Goal: Task Accomplishment & Management: Use online tool/utility

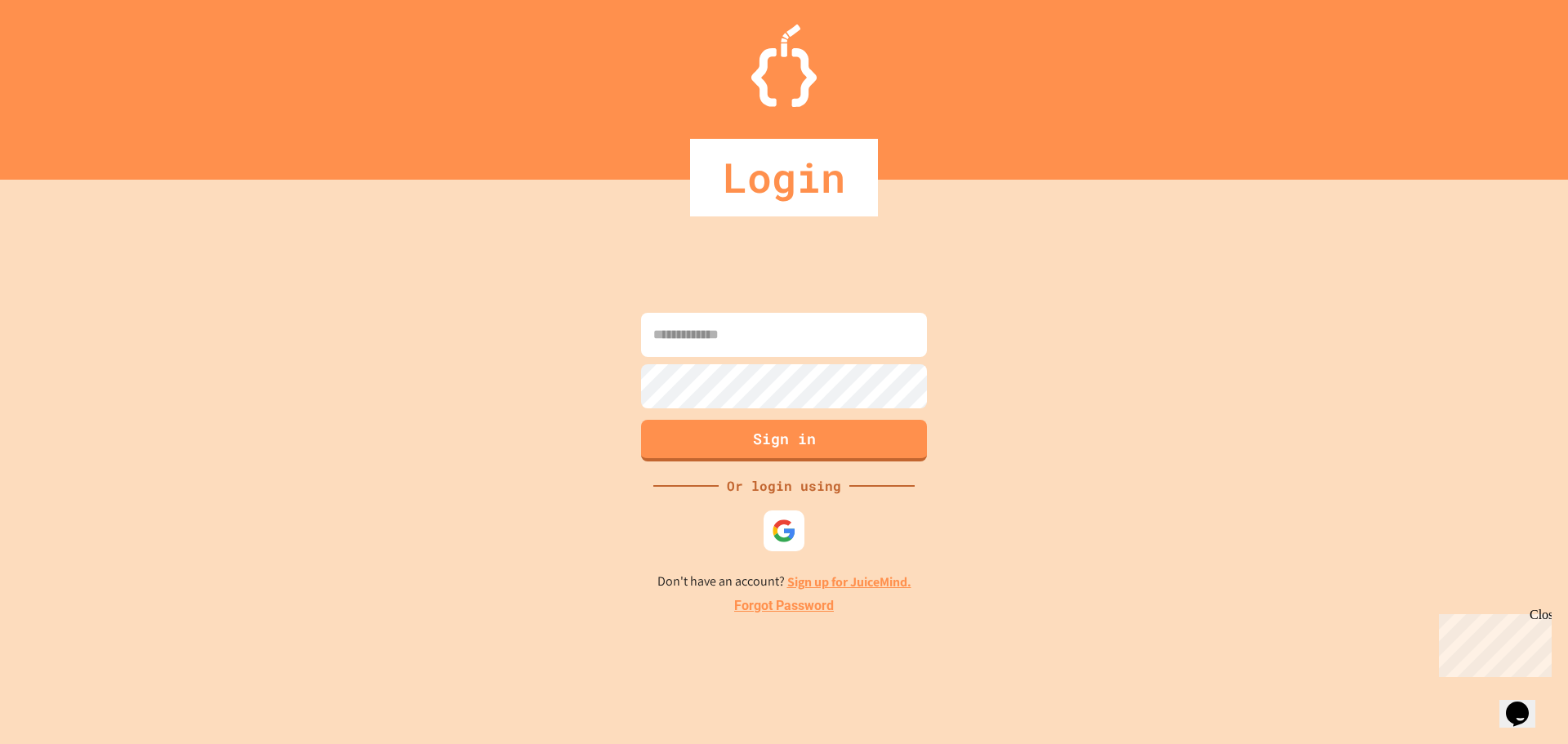
type input "**********"
click at [736, 442] on button "Sign in" at bounding box center [784, 439] width 292 height 43
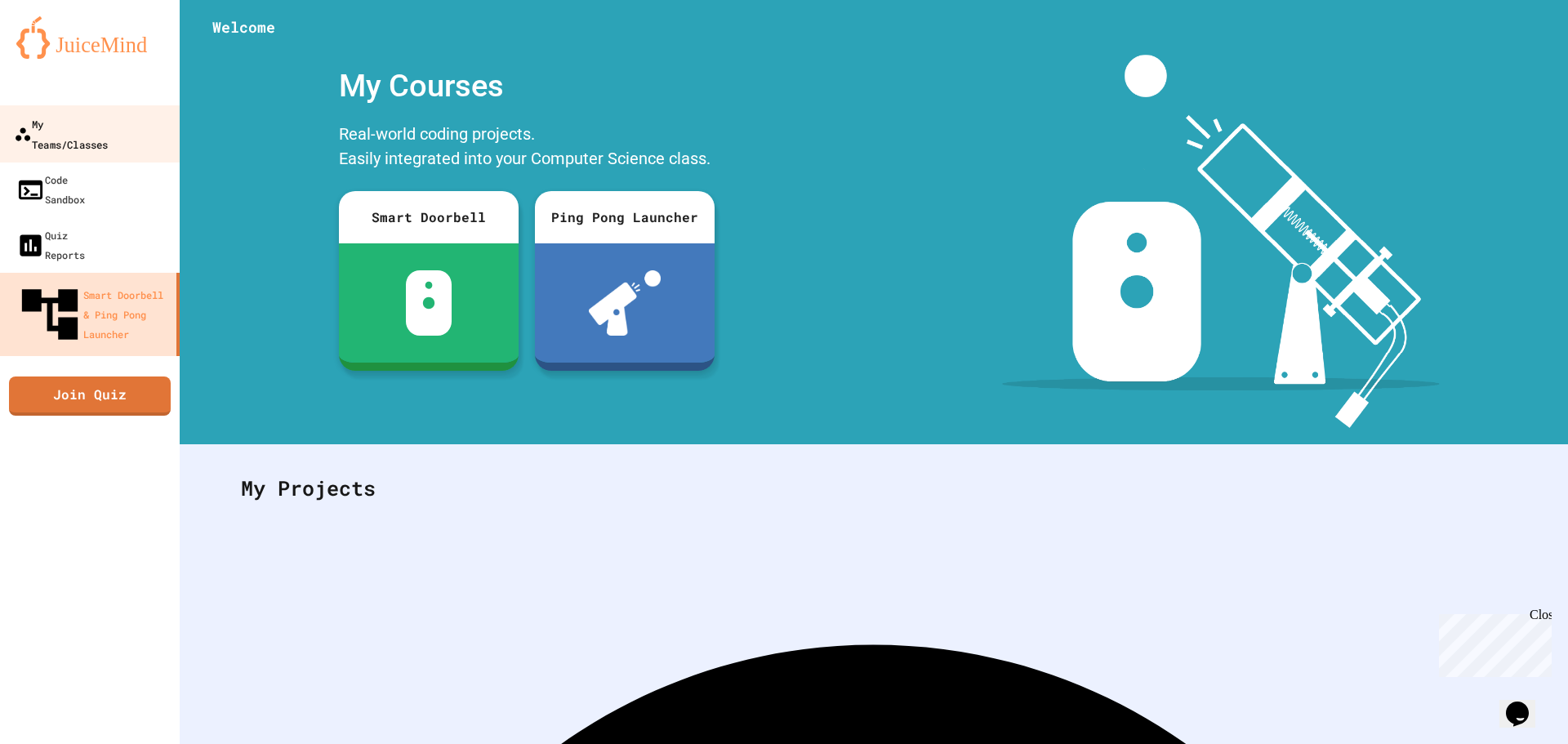
click at [128, 136] on link "My Teams/Classes" at bounding box center [90, 133] width 185 height 57
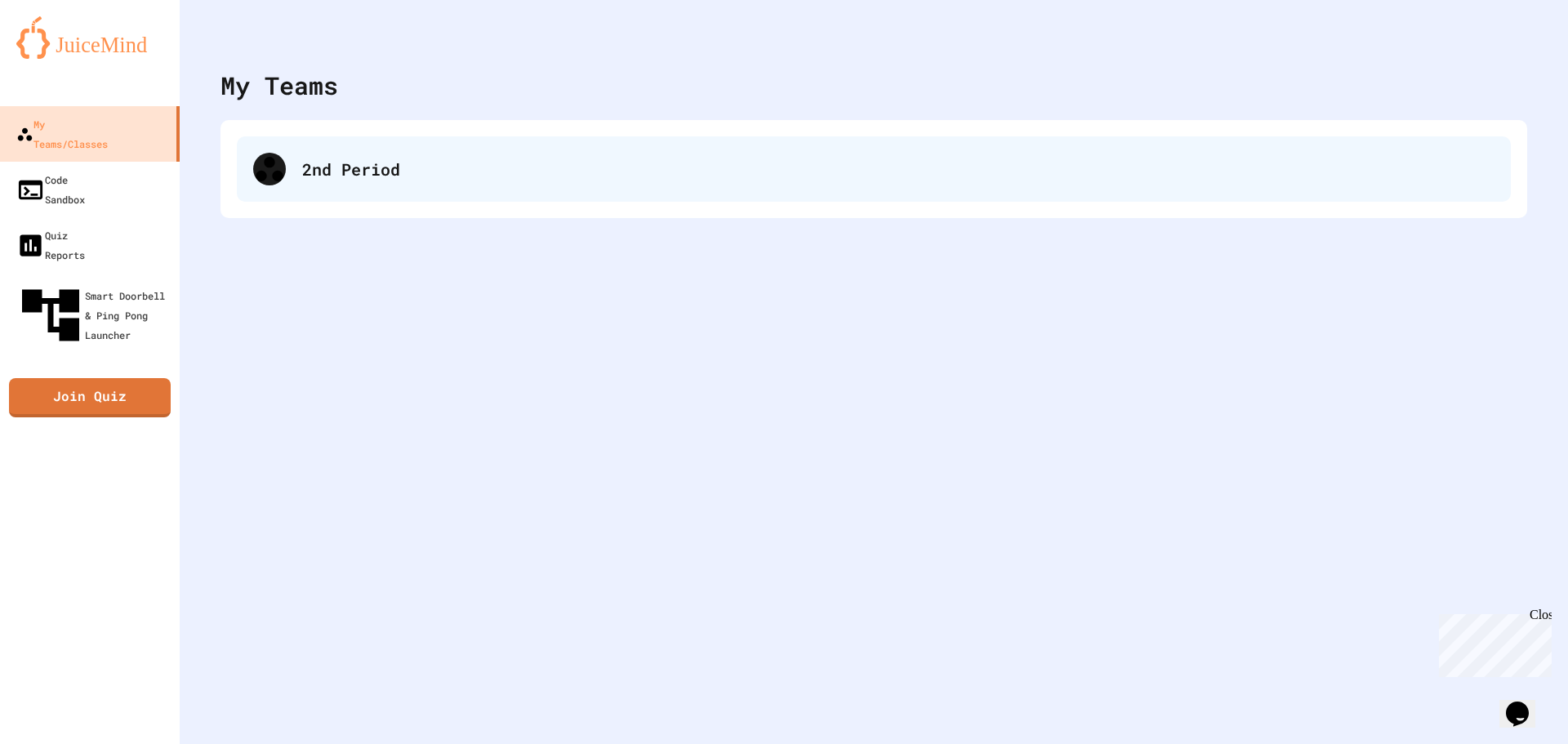
click at [380, 161] on div "2nd Period" at bounding box center [898, 169] width 1192 height 25
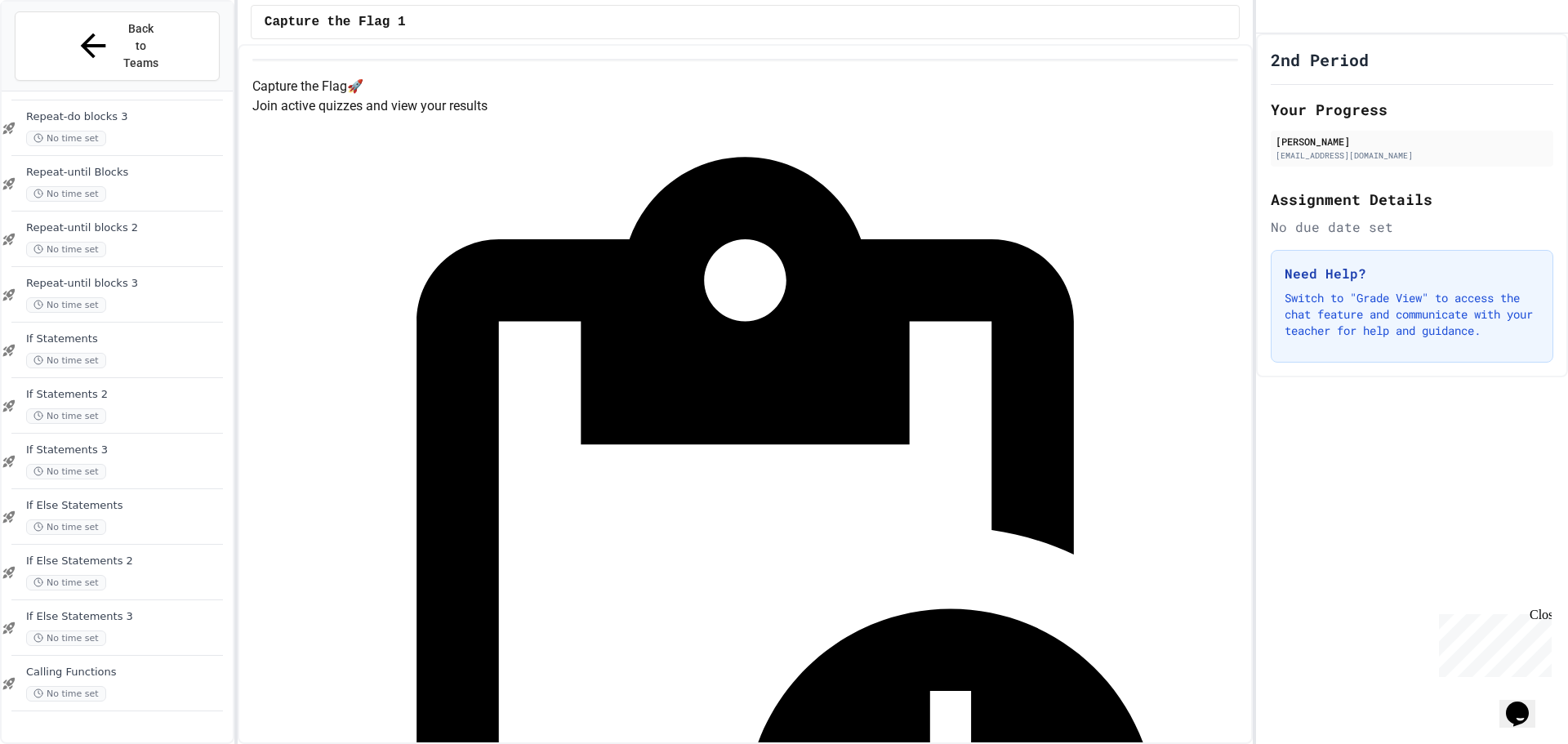
scroll to position [1068, 0]
click at [131, 735] on div "No time set" at bounding box center [128, 742] width 203 height 15
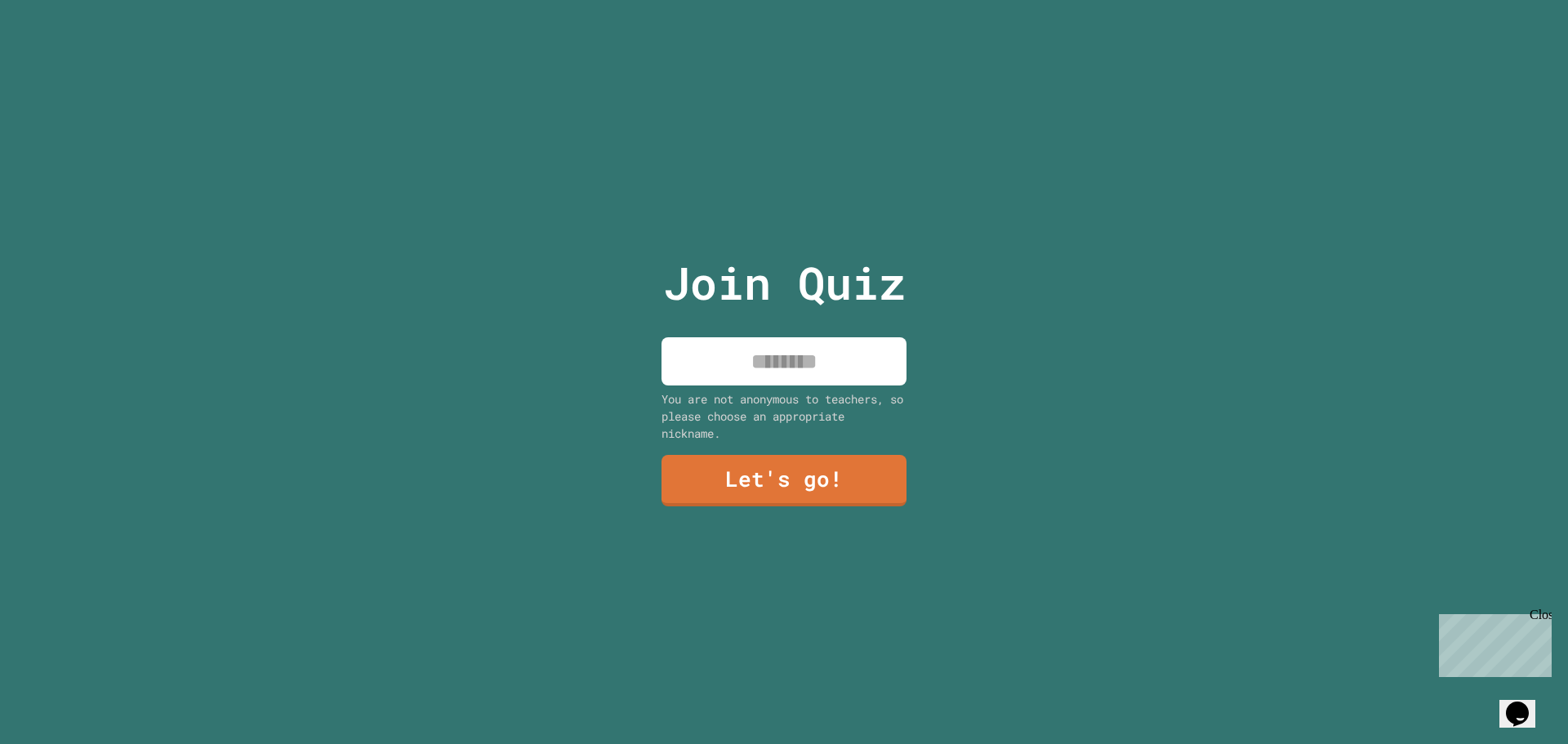
click at [823, 346] on input at bounding box center [784, 361] width 245 height 48
type input "********"
click at [694, 467] on link "Let's go!" at bounding box center [784, 479] width 239 height 54
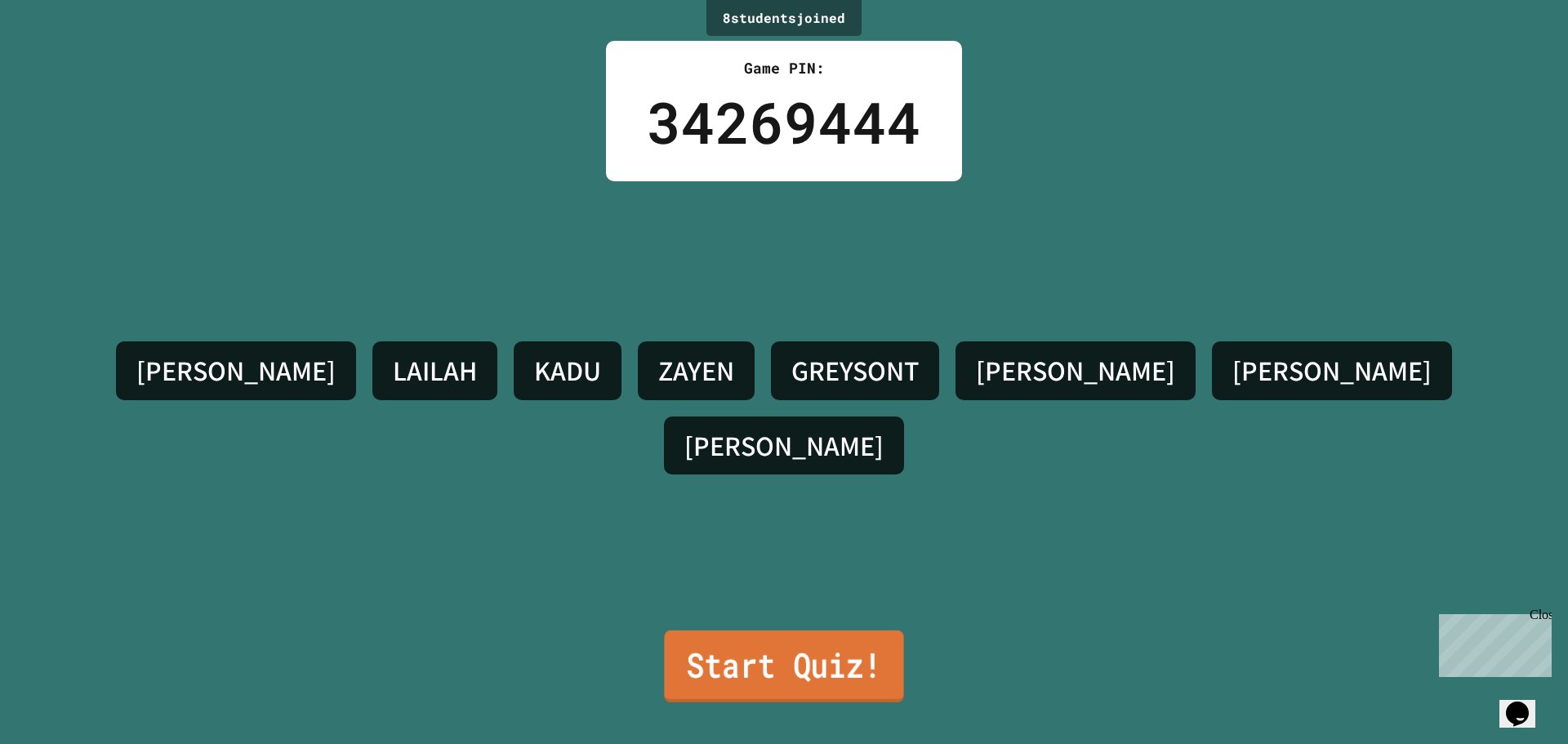
click at [749, 643] on link "Start Quiz!" at bounding box center [784, 666] width 239 height 72
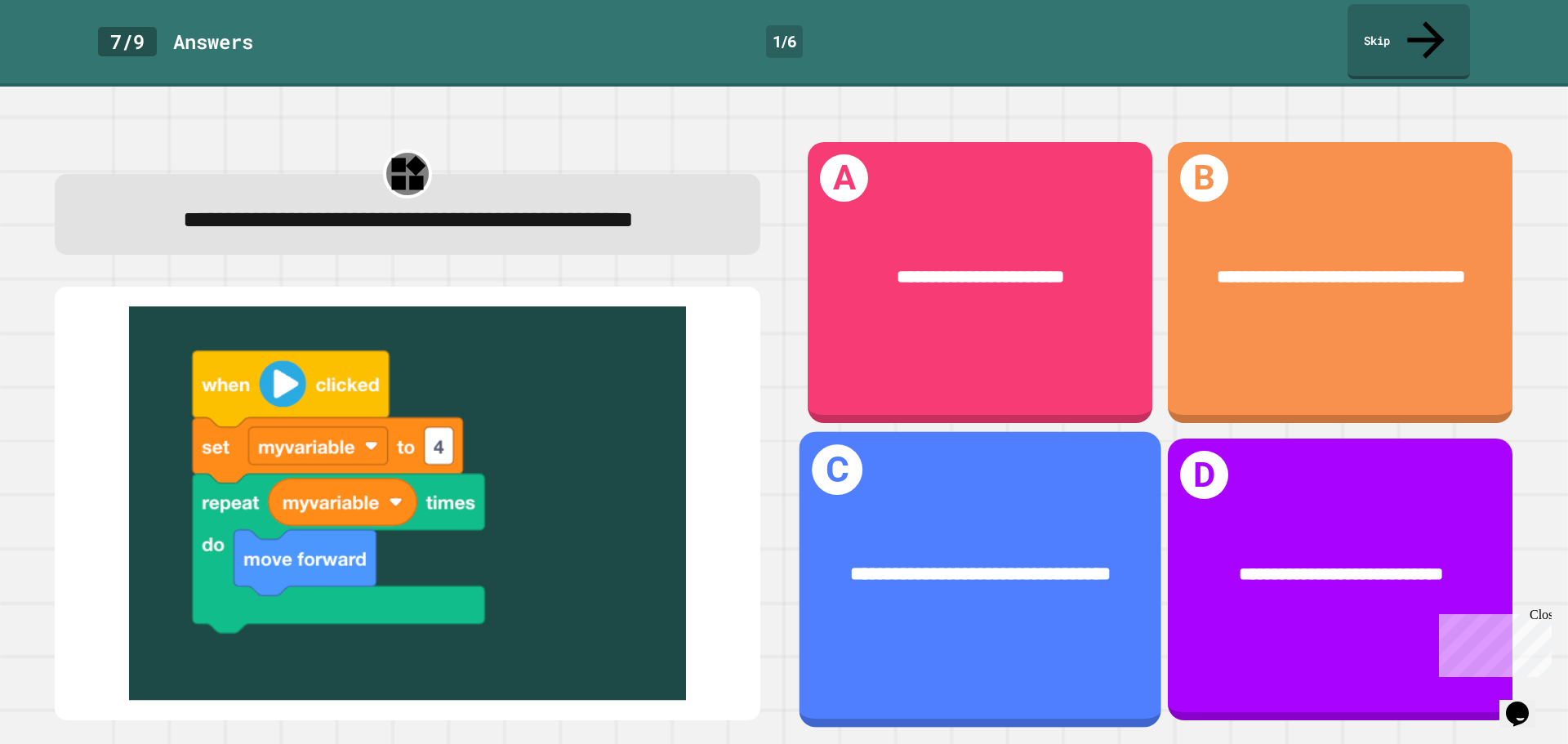
click at [895, 612] on div "**********" at bounding box center [981, 579] width 362 height 295
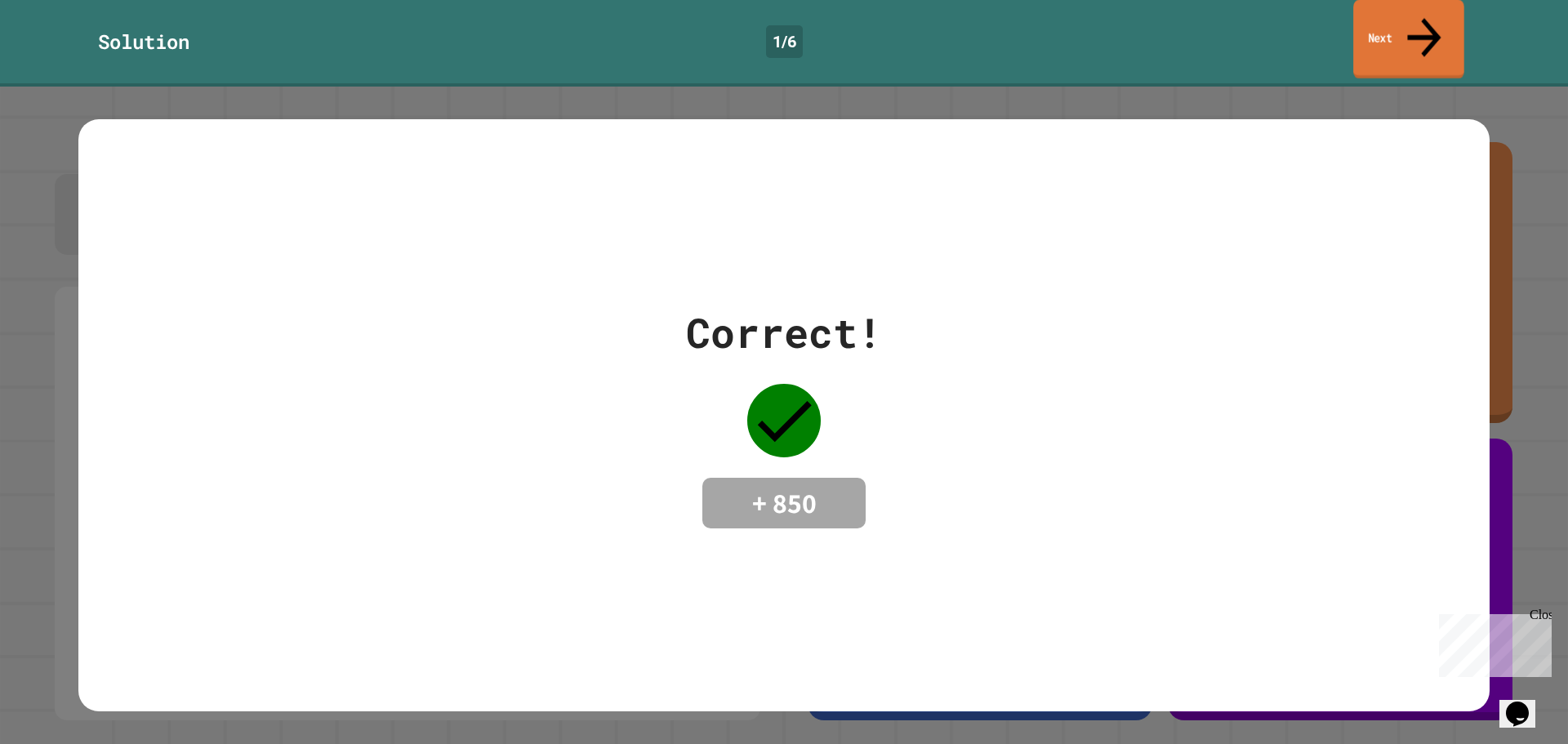
click at [1377, 24] on link "Next" at bounding box center [1408, 39] width 111 height 79
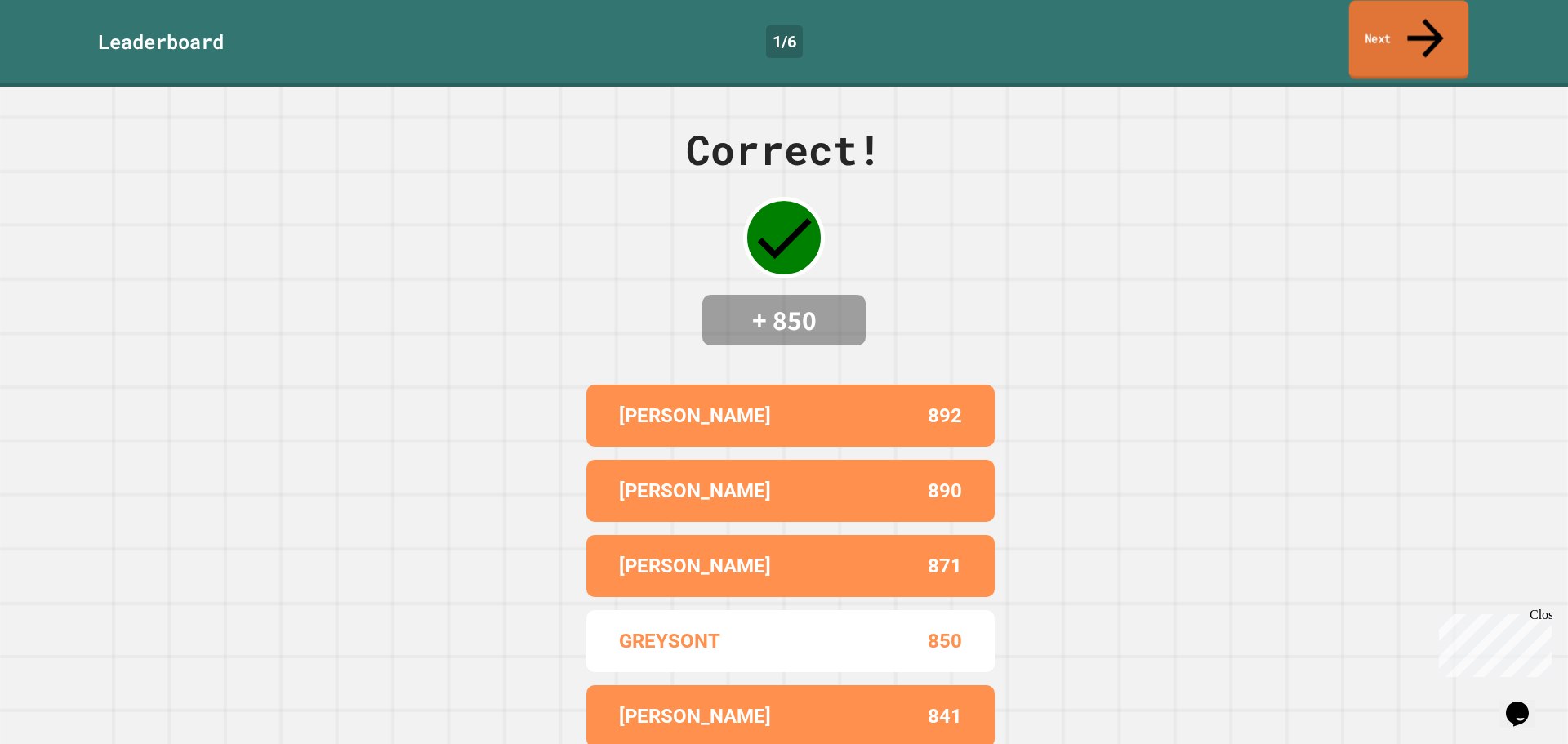
click at [1377, 24] on link "Next" at bounding box center [1409, 40] width 119 height 79
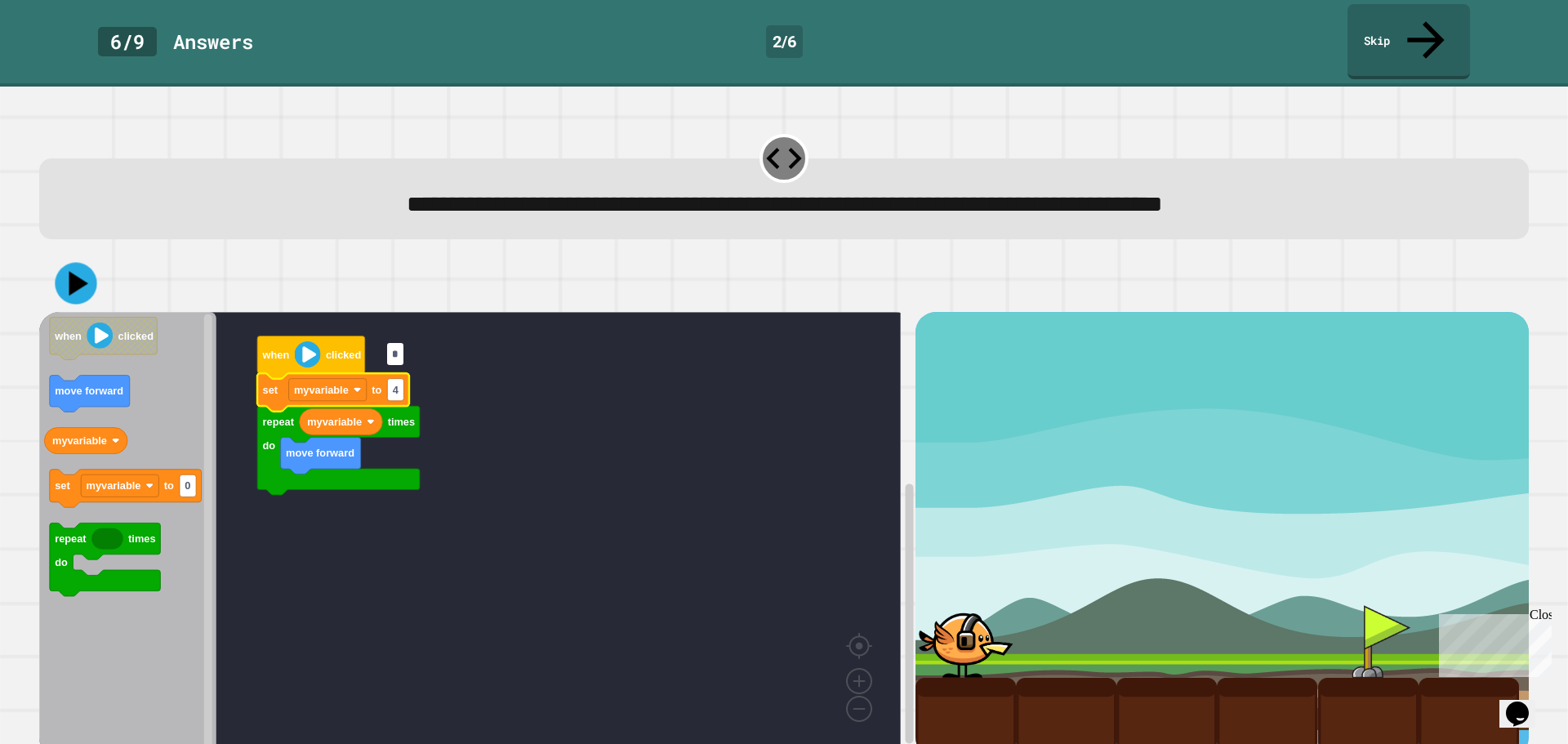
type input "*"
click at [68, 263] on icon at bounding box center [75, 283] width 42 height 42
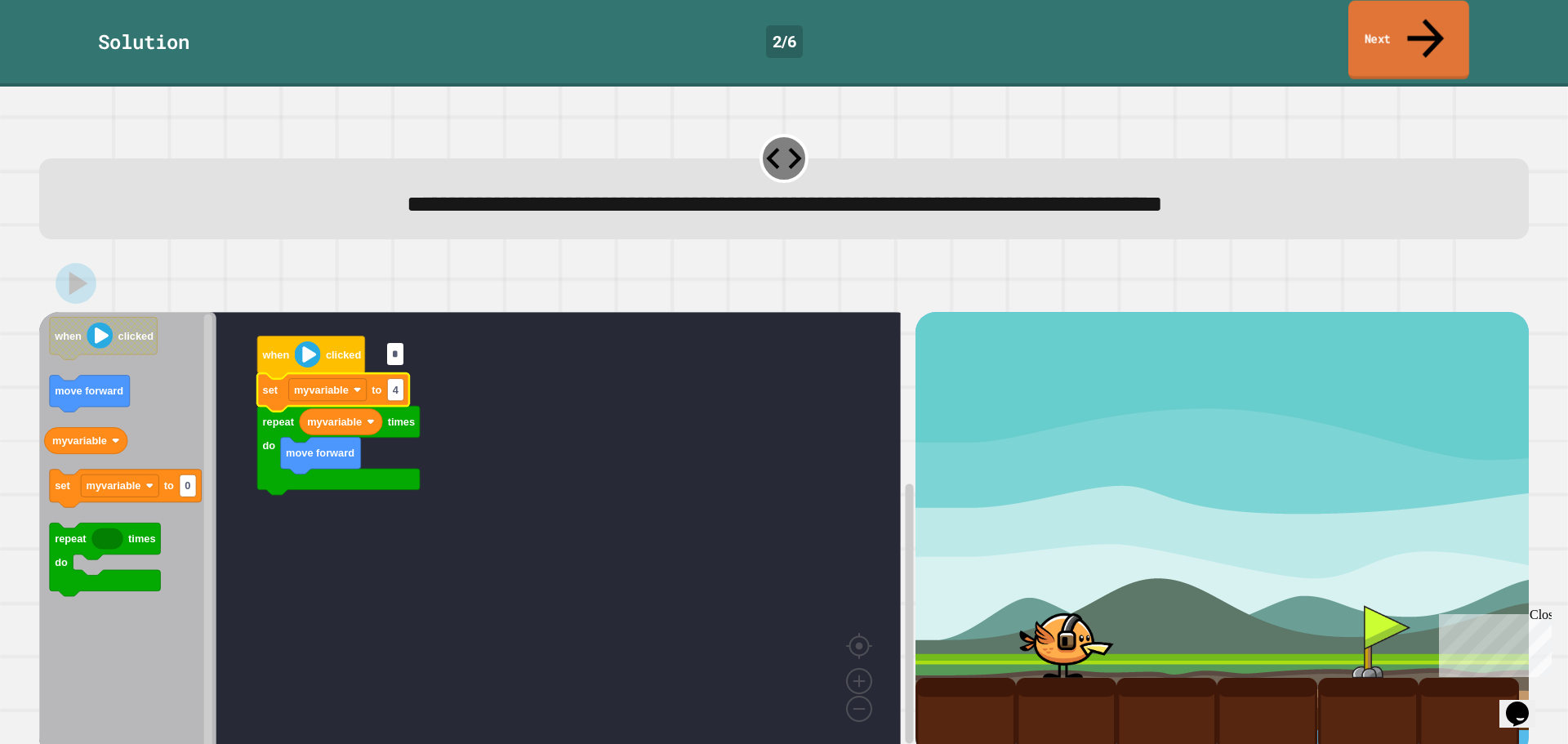
click at [1408, 13] on link "Next" at bounding box center [1409, 40] width 121 height 79
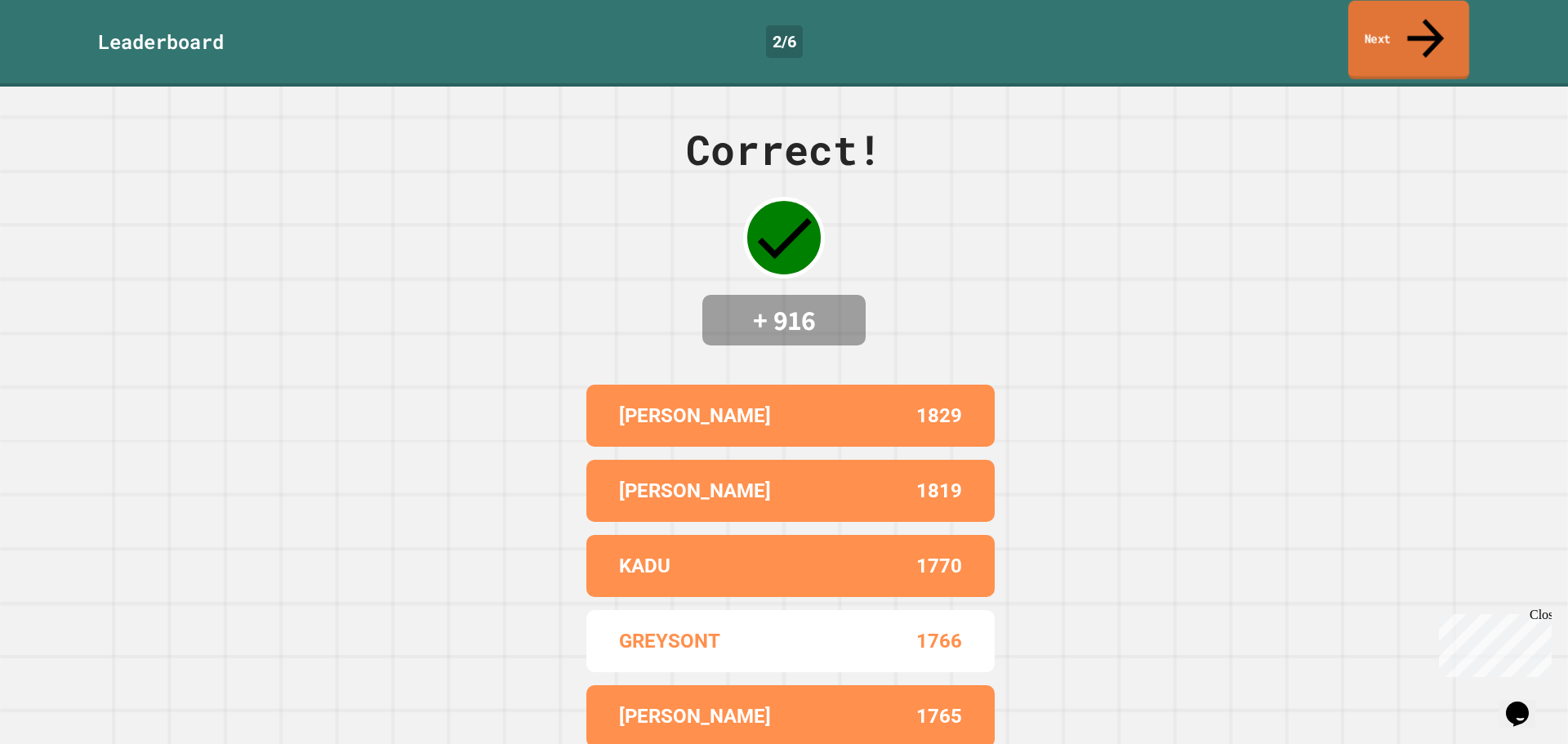
click at [1408, 13] on link "Next" at bounding box center [1409, 40] width 121 height 79
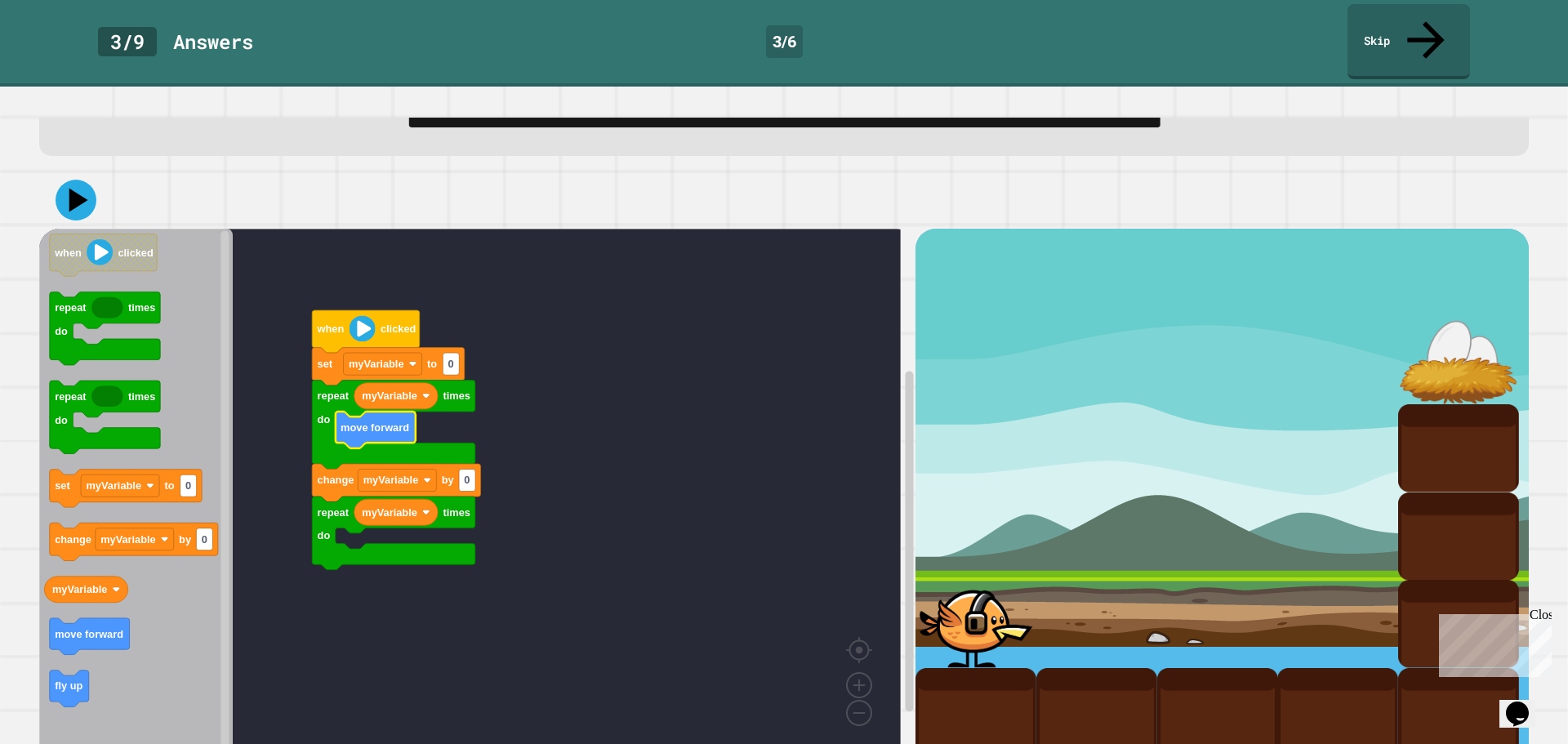
scroll to position [90, 0]
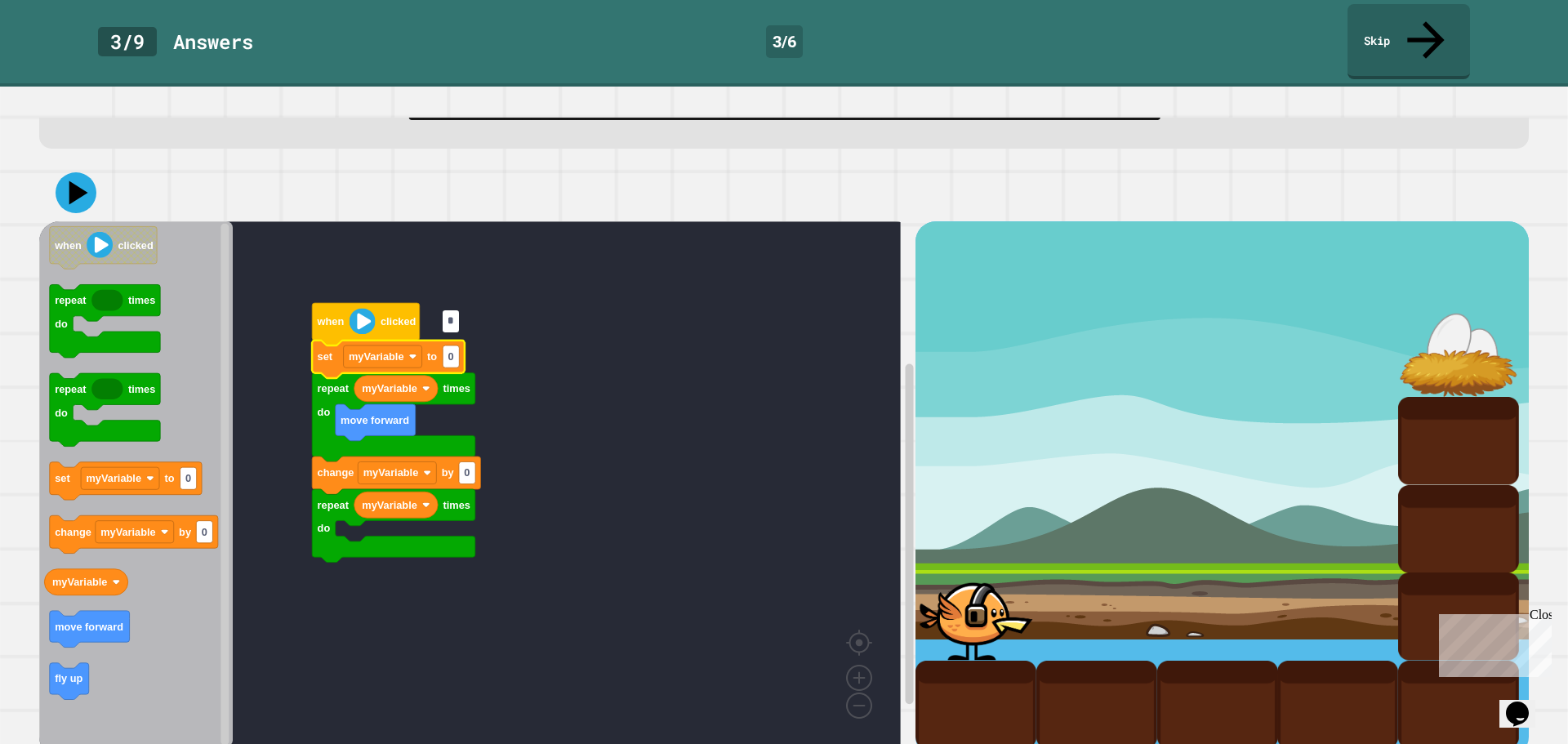
type input "*"
click at [665, 500] on rect "Blockly Workspace" at bounding box center [469, 484] width 861 height 526
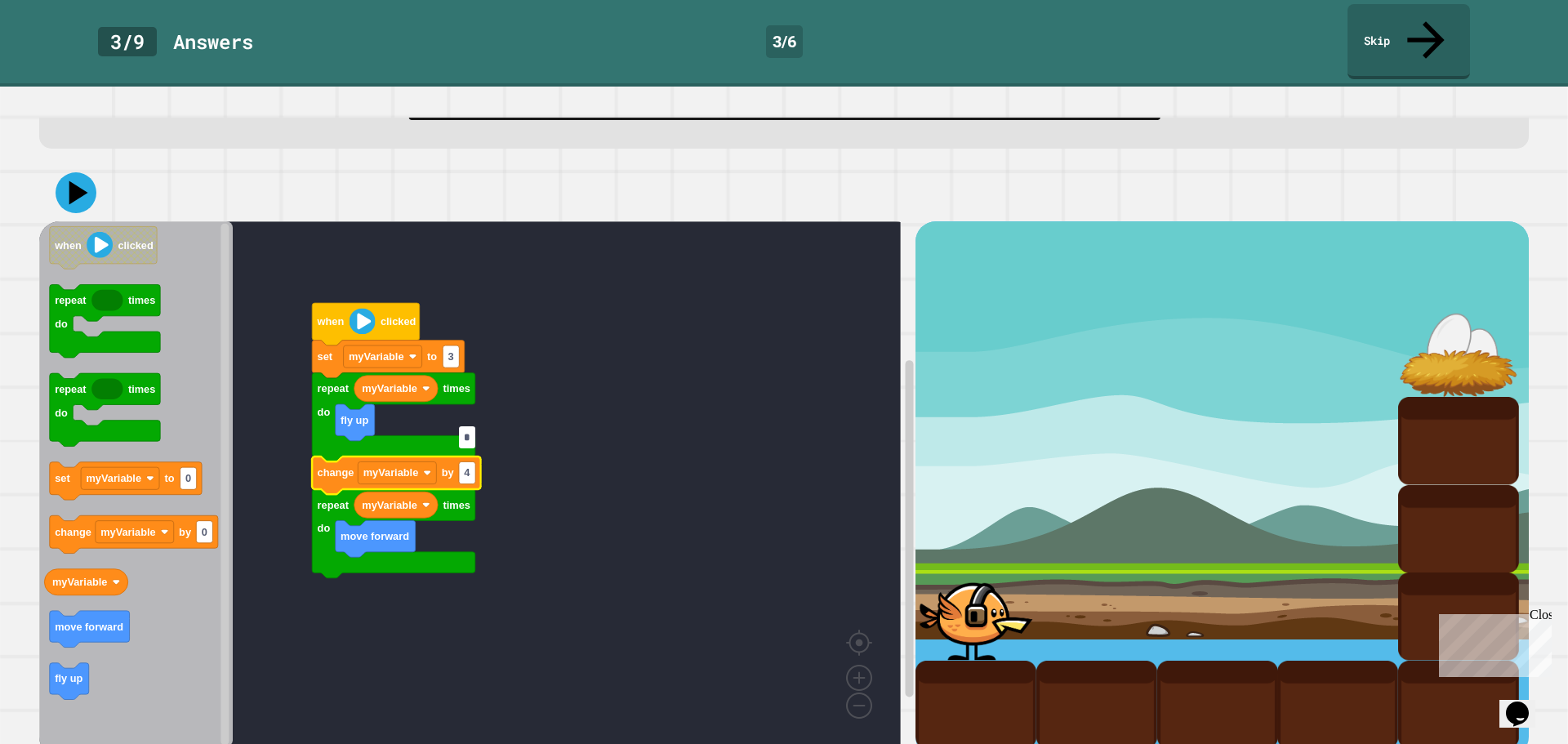
type input "*"
drag, startPoint x: 85, startPoint y: 168, endPoint x: 125, endPoint y: 180, distance: 41.8
click at [87, 172] on icon at bounding box center [76, 193] width 41 height 41
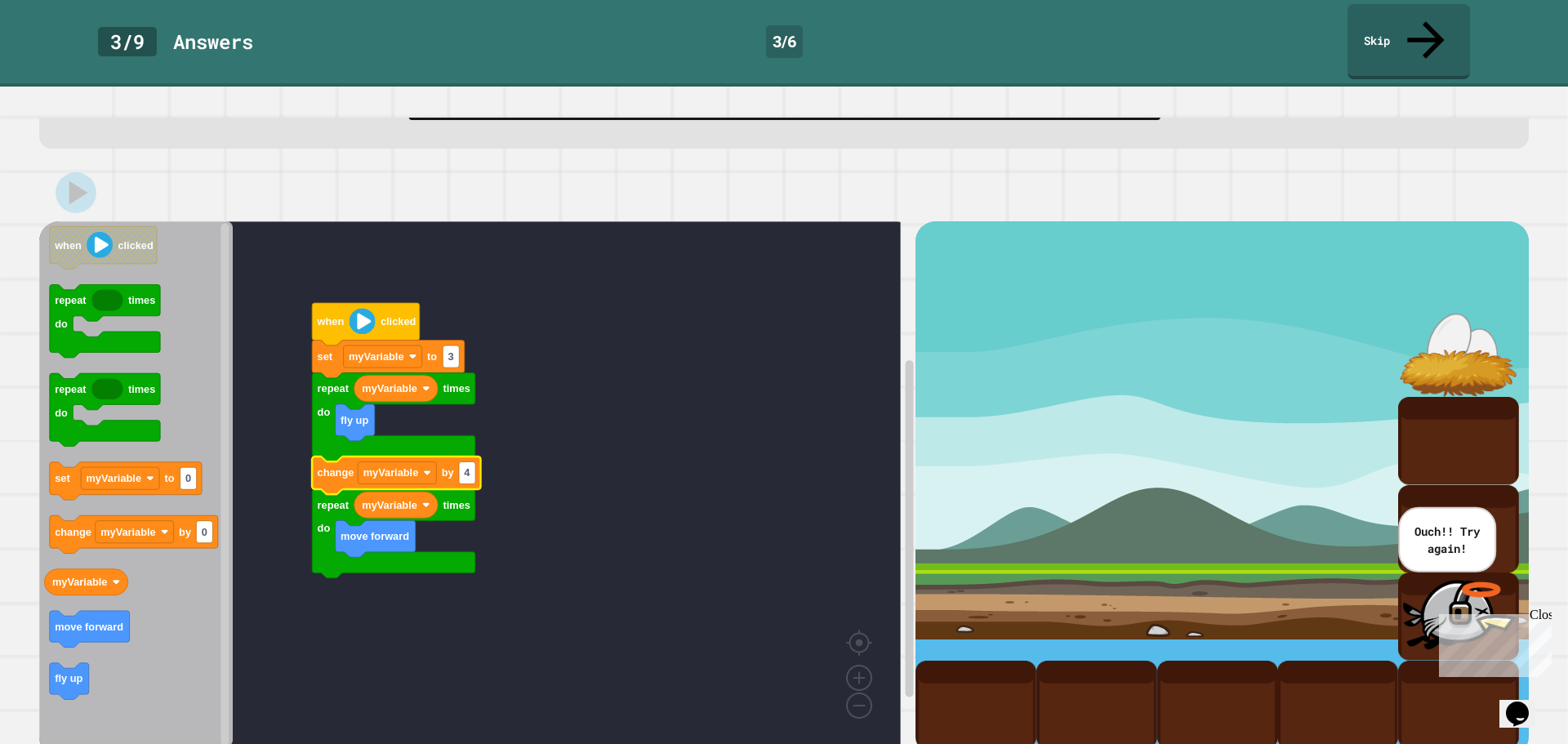
click at [476, 456] on icon "Blockly Workspace" at bounding box center [396, 475] width 168 height 38
click at [471, 462] on rect "Blockly Workspace" at bounding box center [467, 474] width 16 height 22
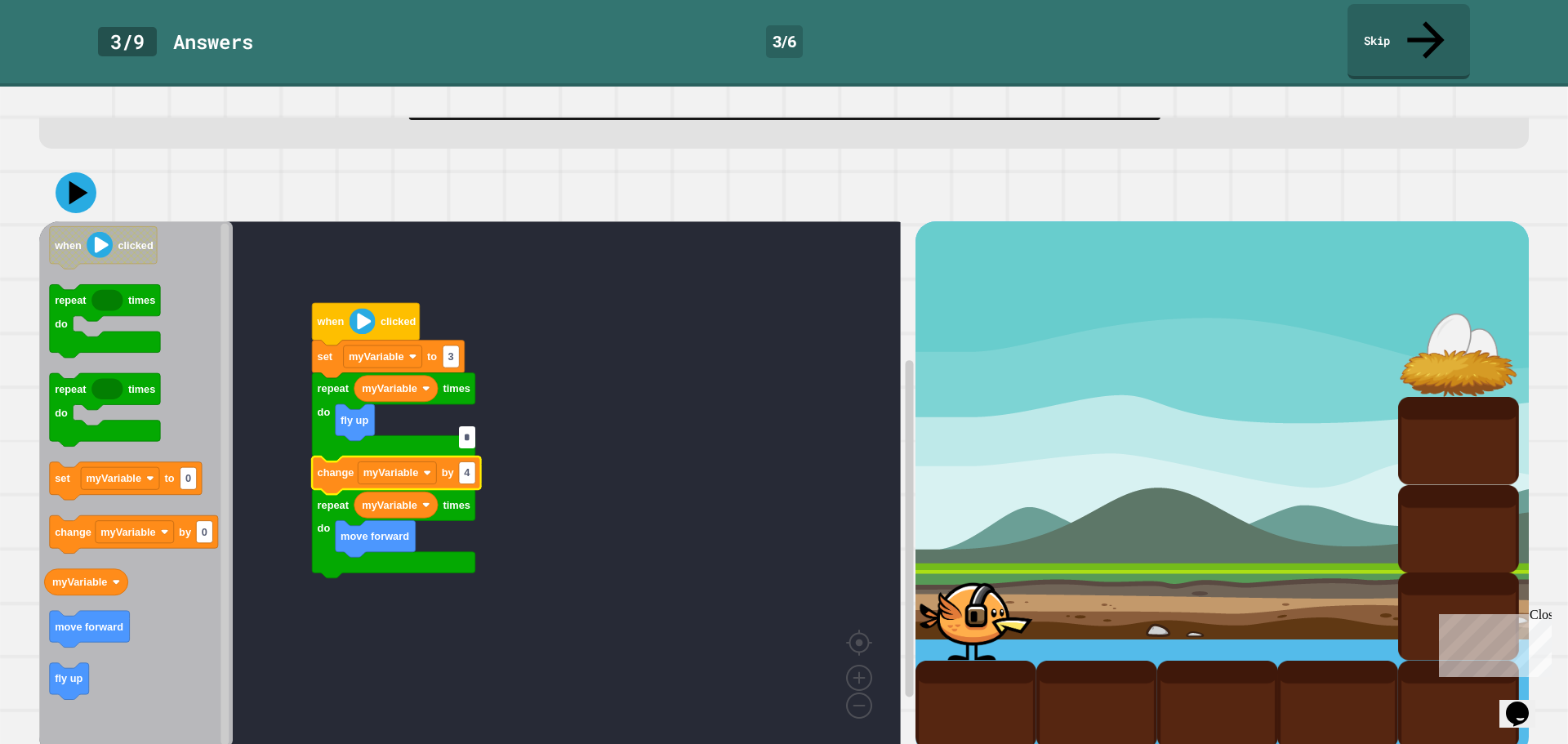
type input "*"
click at [612, 443] on rect "Blockly Workspace" at bounding box center [469, 484] width 861 height 526
click at [67, 172] on icon at bounding box center [76, 193] width 41 height 41
click at [418, 462] on rect "Blockly Workspace" at bounding box center [397, 474] width 79 height 22
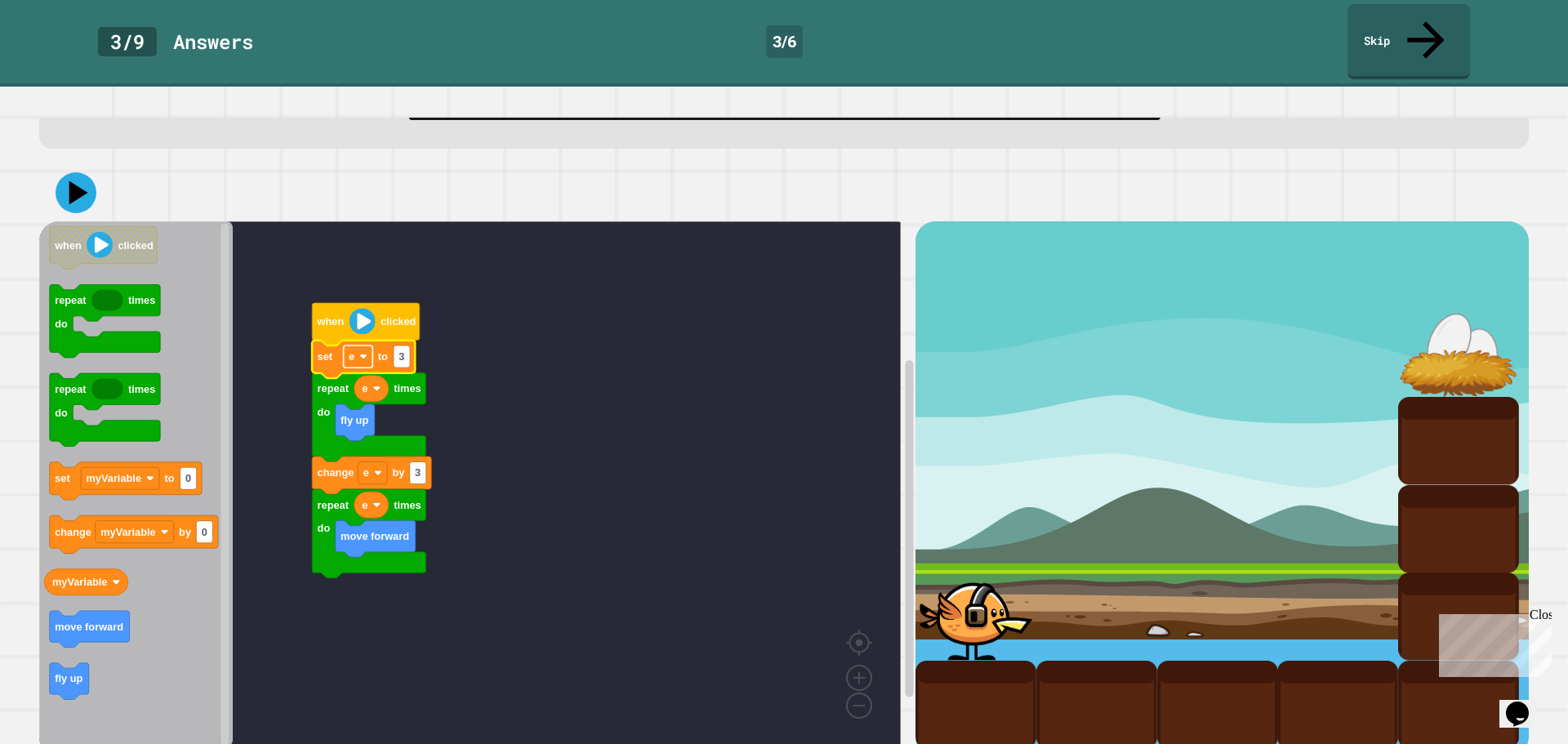
click at [353, 346] on rect "Blockly Workspace" at bounding box center [358, 357] width 29 height 22
click at [657, 387] on rect "Blockly Workspace" at bounding box center [469, 484] width 861 height 526
click at [360, 375] on icon "Blockly Workspace" at bounding box center [371, 388] width 34 height 26
click at [608, 416] on rect "Blockly Workspace" at bounding box center [469, 484] width 861 height 526
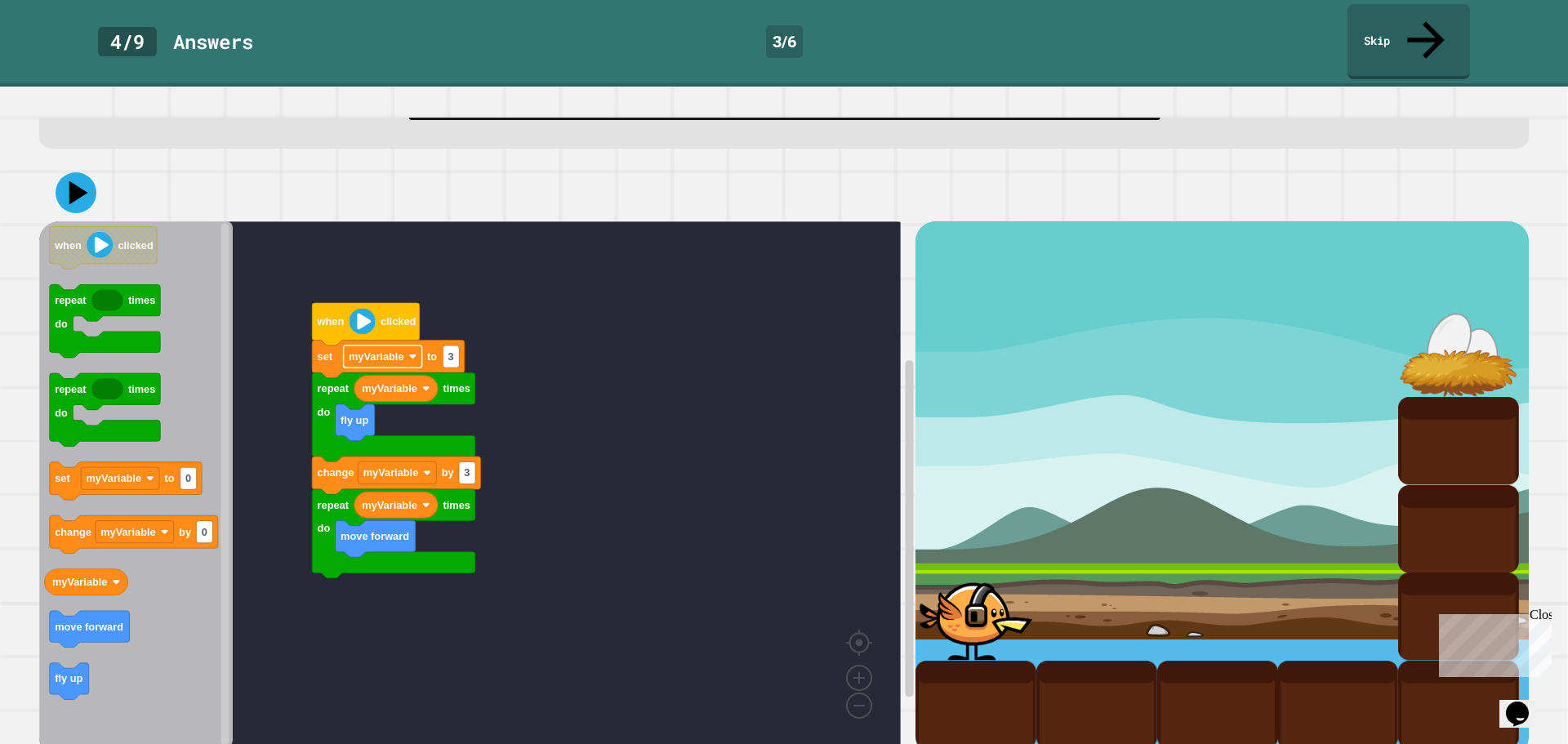
click at [397, 350] on text "myVariable" at bounding box center [376, 356] width 55 height 12
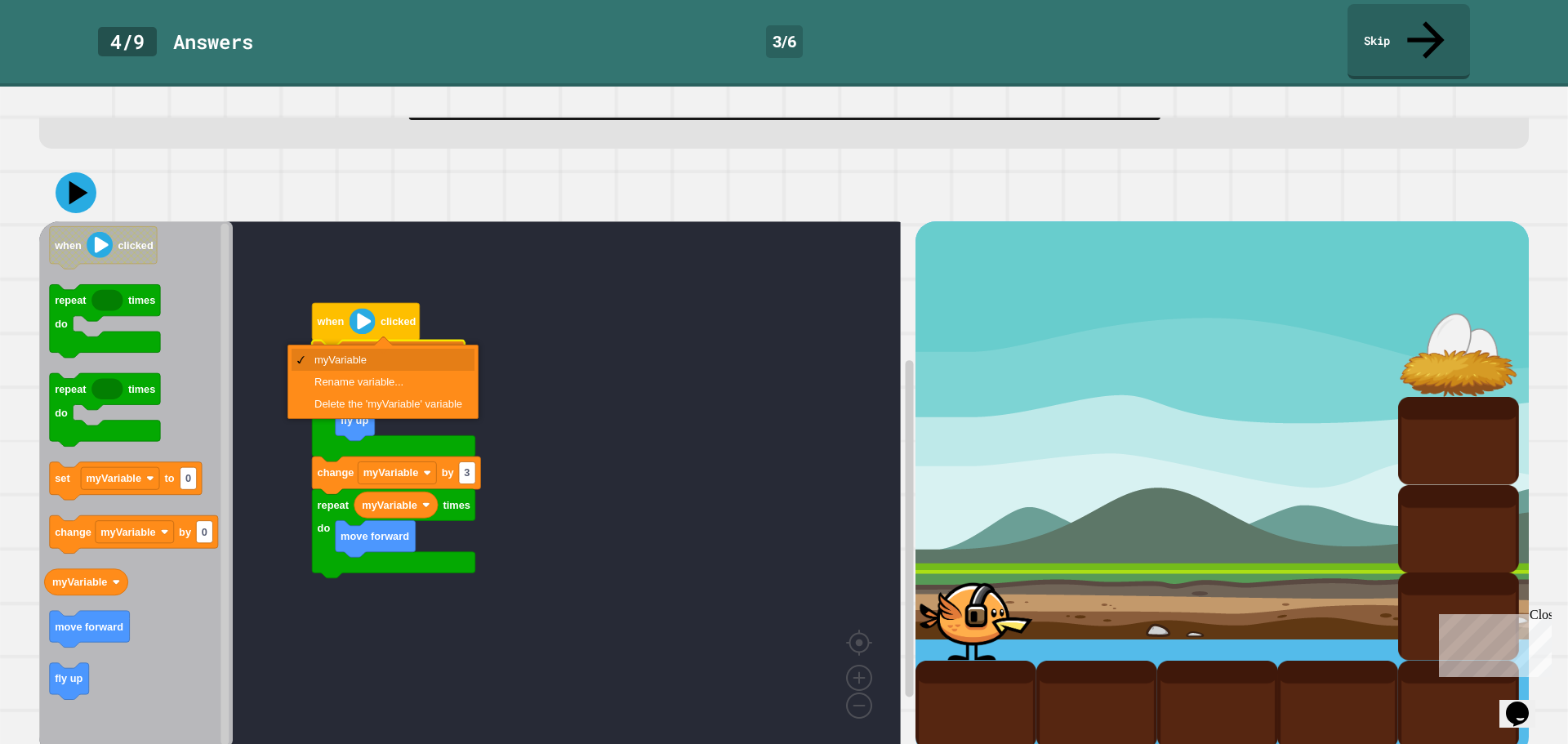
click at [562, 369] on rect "Blockly Workspace" at bounding box center [469, 484] width 861 height 526
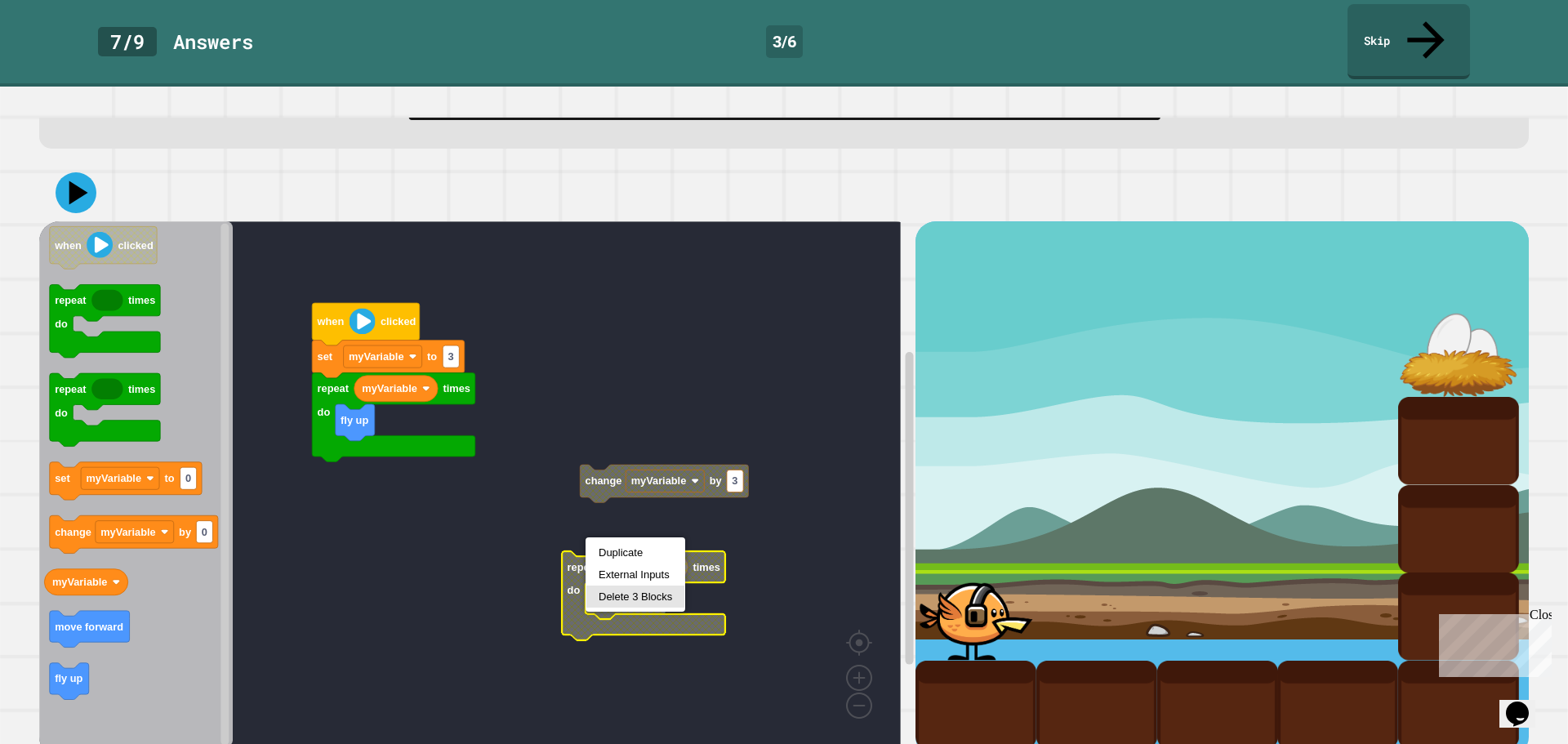
drag, startPoint x: 611, startPoint y: 602, endPoint x: 609, endPoint y: 485, distance: 117.0
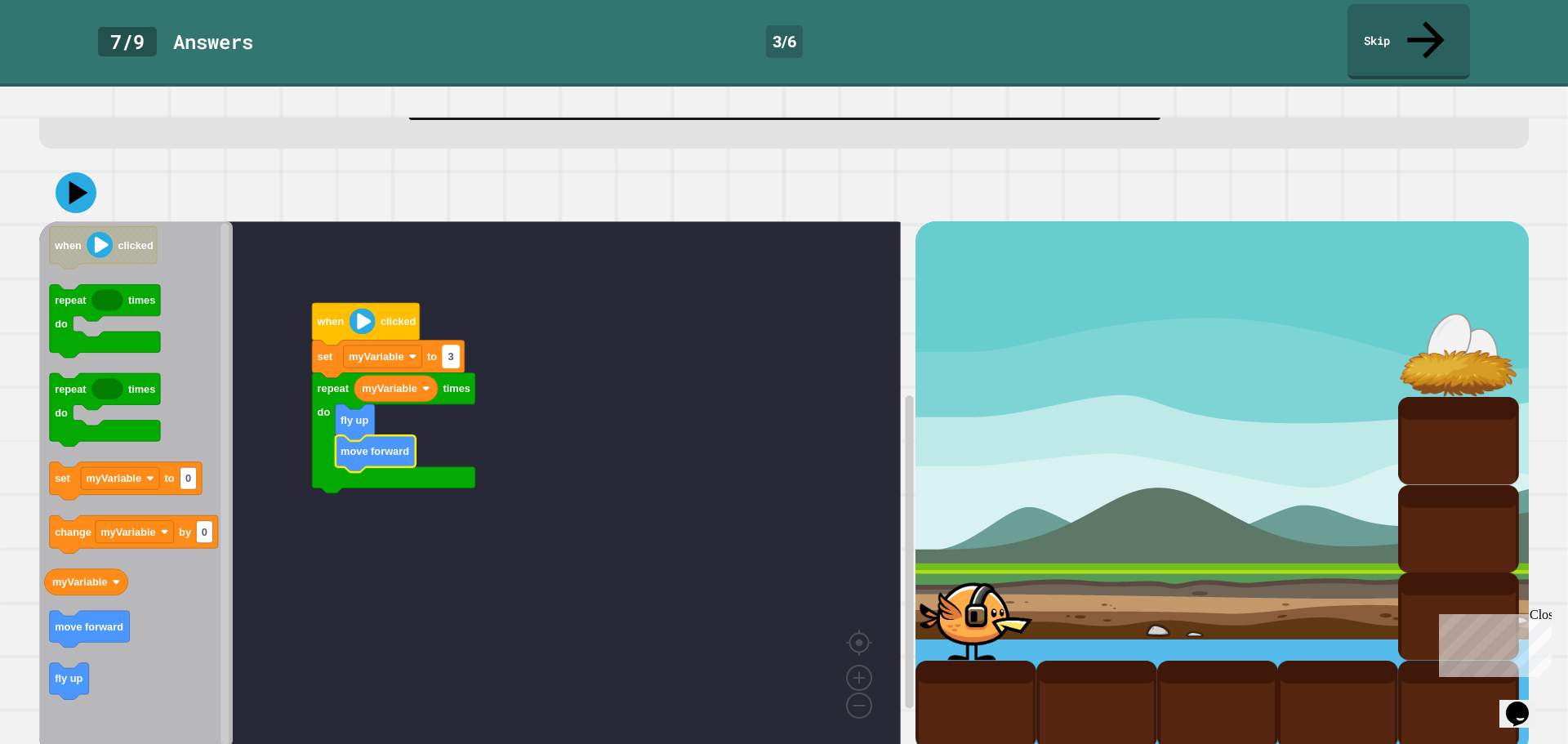
click at [450, 350] on text "3" at bounding box center [451, 356] width 6 height 12
type input "*"
click at [72, 180] on icon at bounding box center [78, 192] width 20 height 25
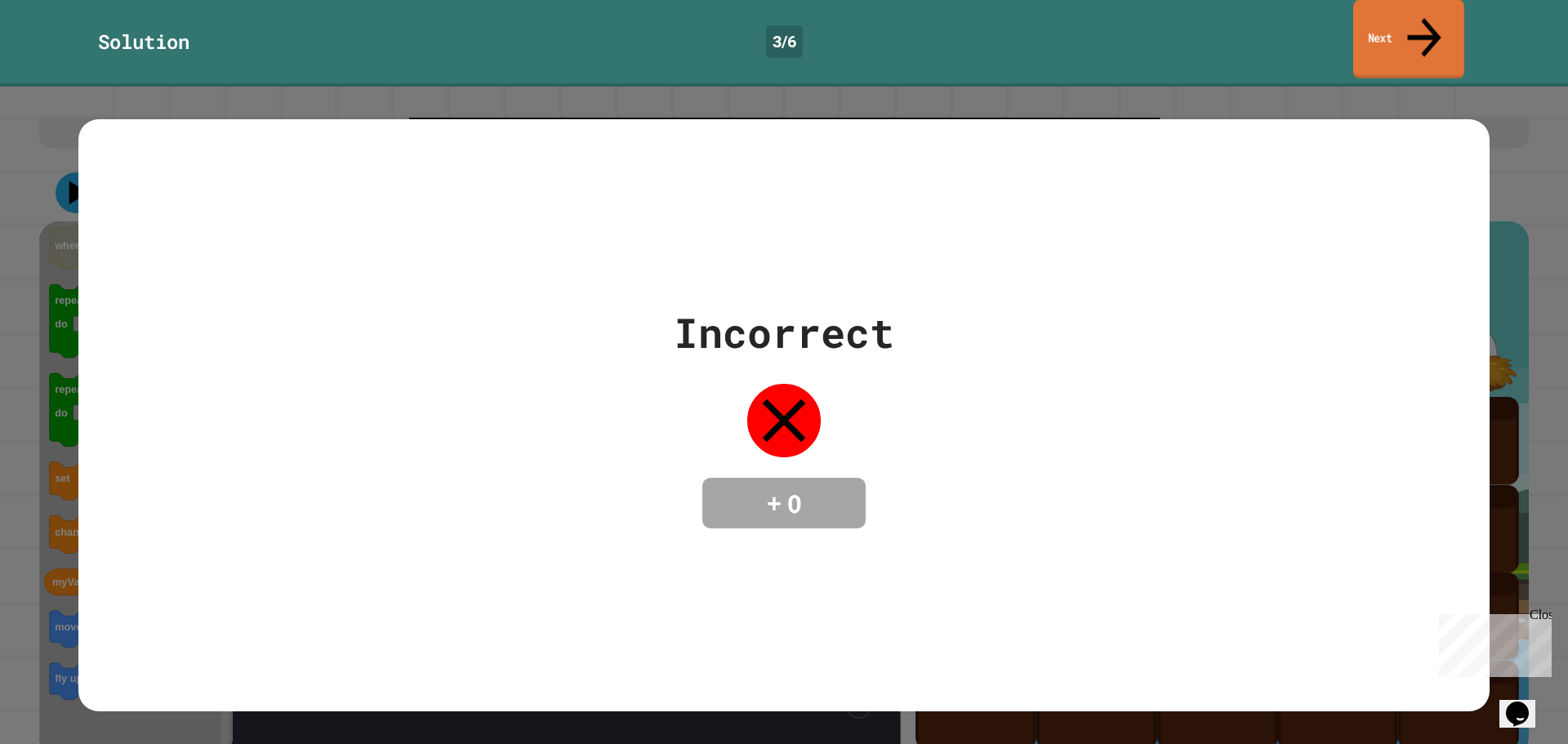
click at [1425, 28] on link "Next" at bounding box center [1408, 39] width 111 height 79
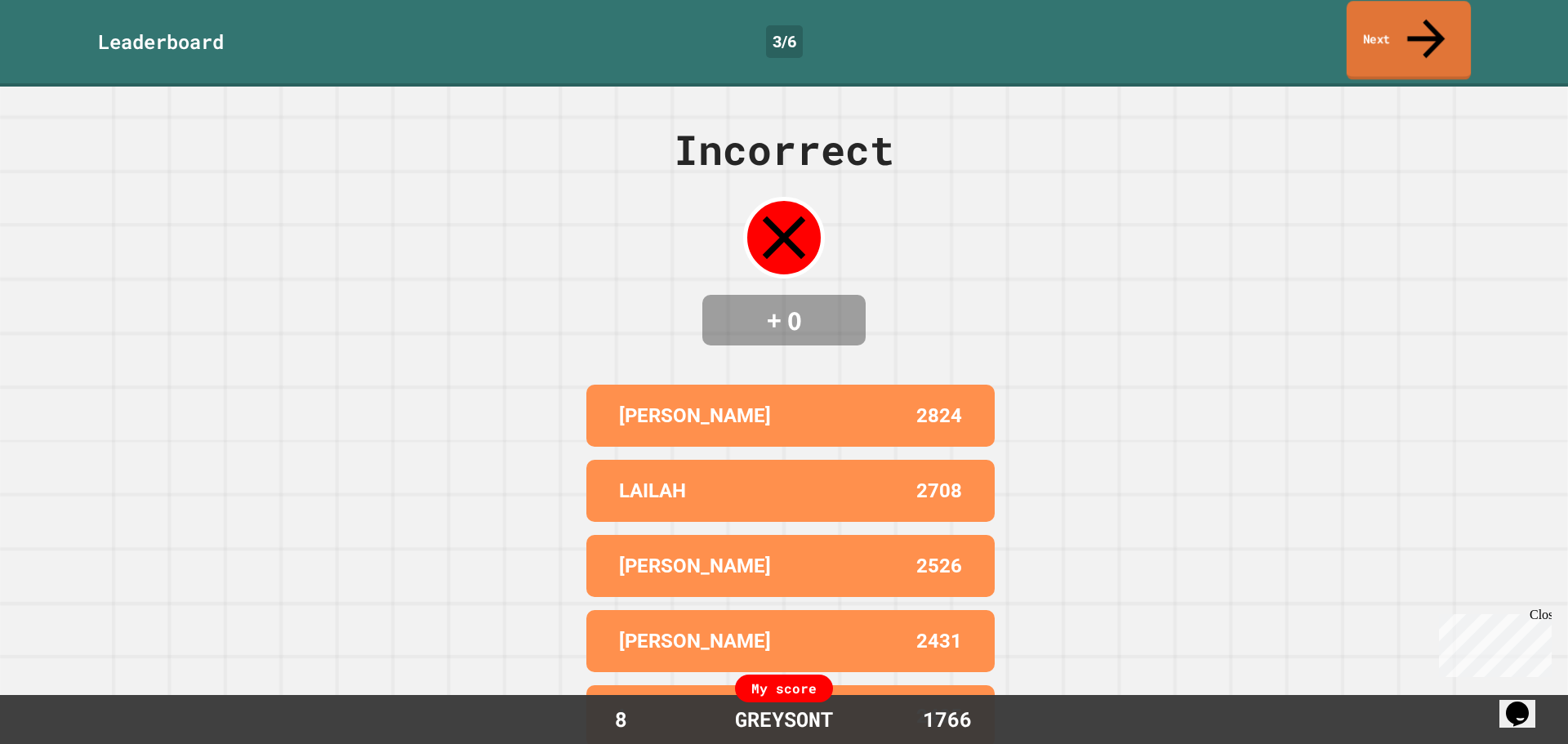
click at [1424, 27] on icon at bounding box center [1426, 38] width 56 height 58
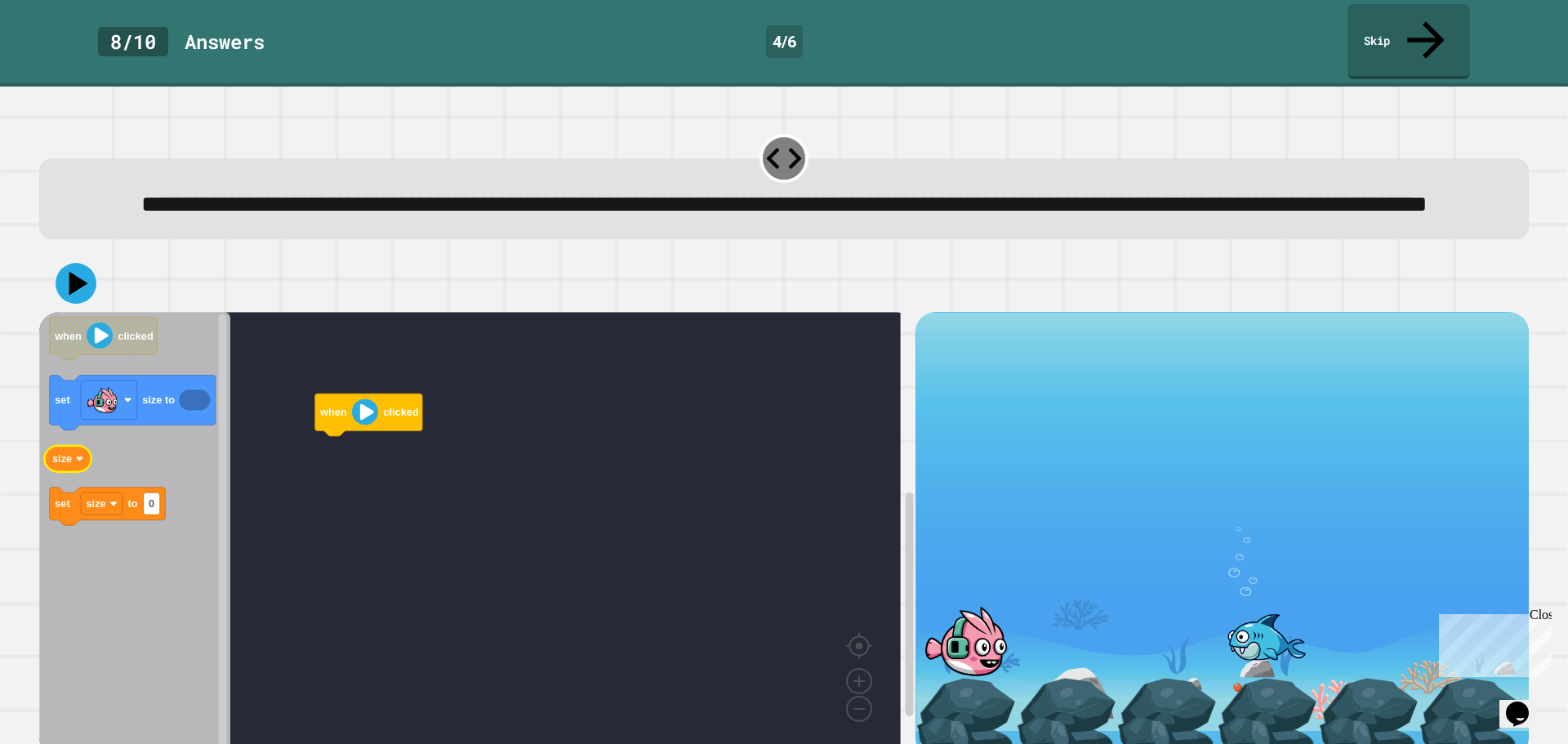
click at [69, 471] on icon "Blockly Workspace" at bounding box center [67, 458] width 47 height 26
click at [67, 465] on text "size" at bounding box center [61, 459] width 20 height 12
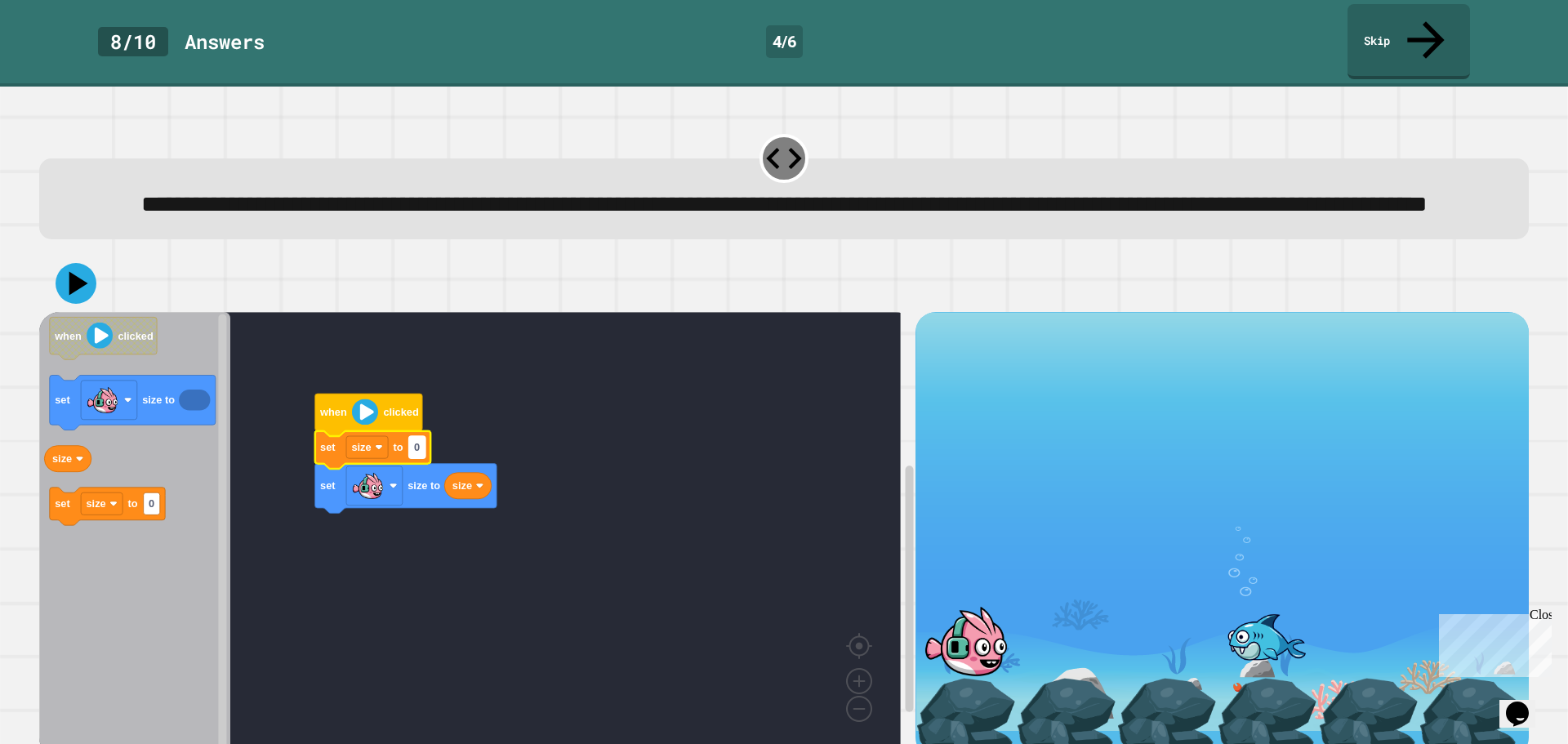
click at [420, 446] on text "0" at bounding box center [417, 447] width 6 height 12
type input "****"
click at [90, 282] on icon at bounding box center [76, 283] width 41 height 41
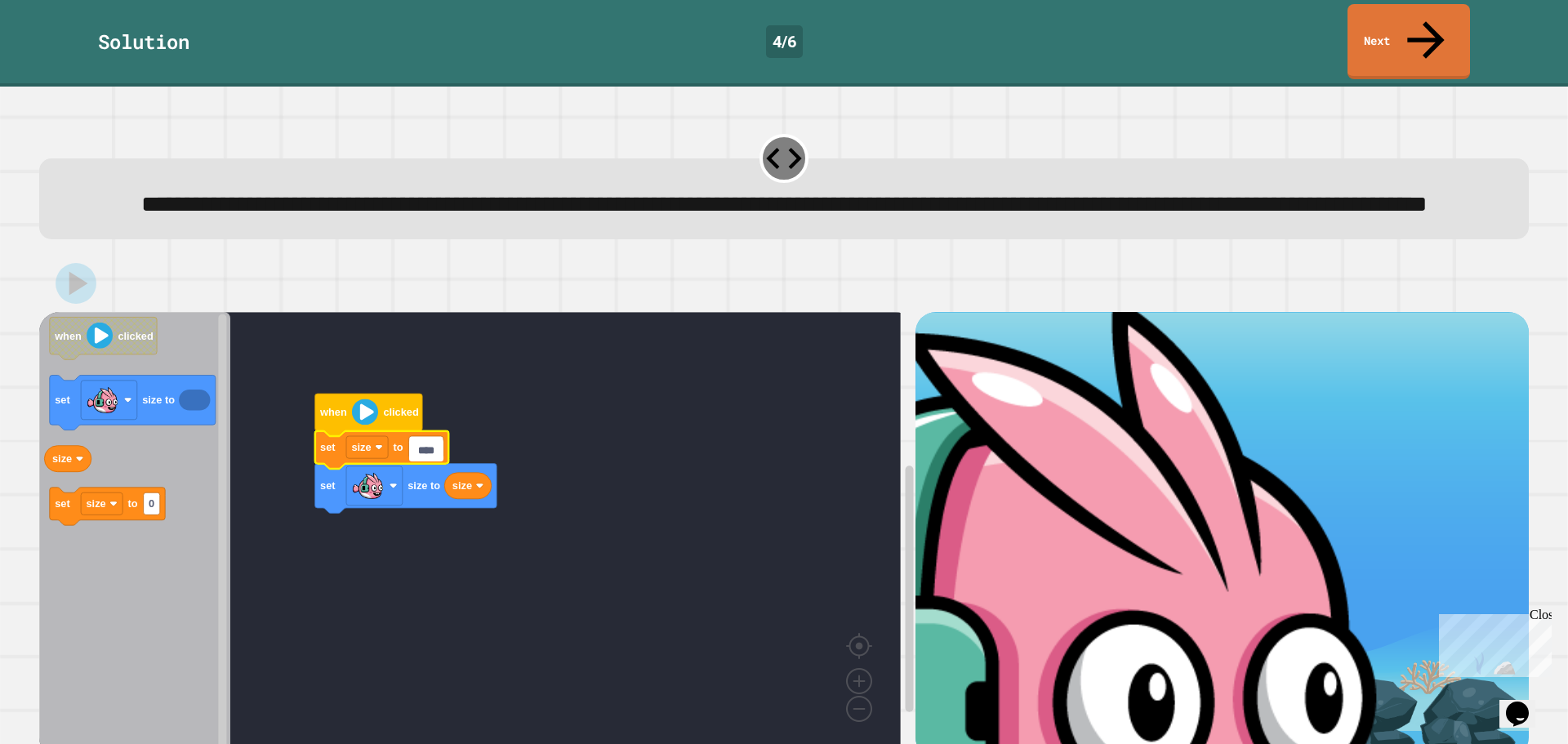
drag, startPoint x: 1419, startPoint y: 45, endPoint x: 1422, endPoint y: 23, distance: 22.2
click at [1419, 44] on div "Solution 4 / 6 Next" at bounding box center [784, 43] width 1568 height 86
click at [1420, 9] on link "Next" at bounding box center [1408, 41] width 123 height 76
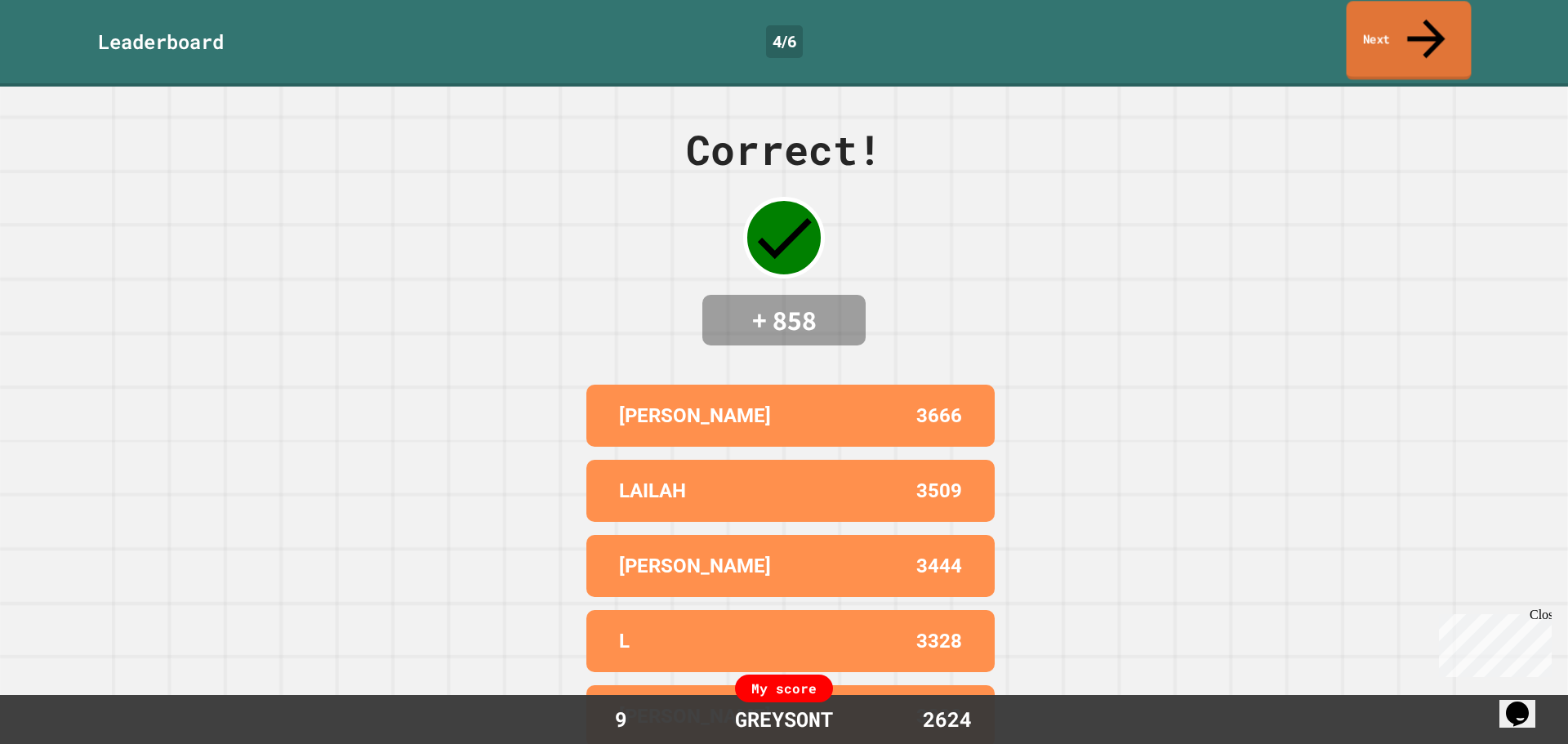
click at [1419, 9] on icon at bounding box center [1426, 38] width 56 height 58
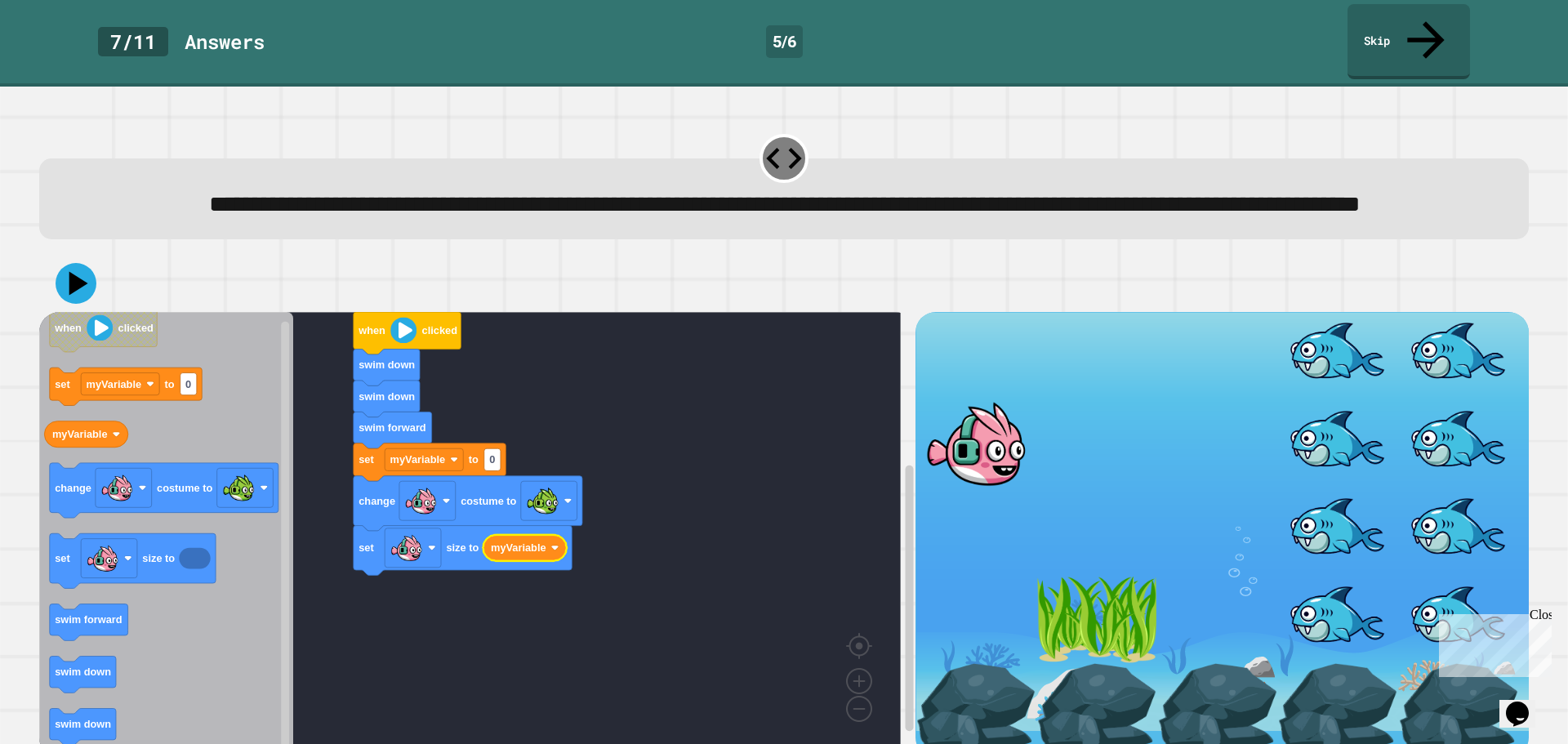
click at [534, 555] on text "myVariable" at bounding box center [518, 548] width 55 height 12
click at [495, 463] on text "0" at bounding box center [492, 460] width 6 height 12
type input "*"
click at [619, 509] on rect "Blockly Workspace" at bounding box center [469, 532] width 861 height 439
drag, startPoint x: 104, startPoint y: 293, endPoint x: 82, endPoint y: 289, distance: 22.4
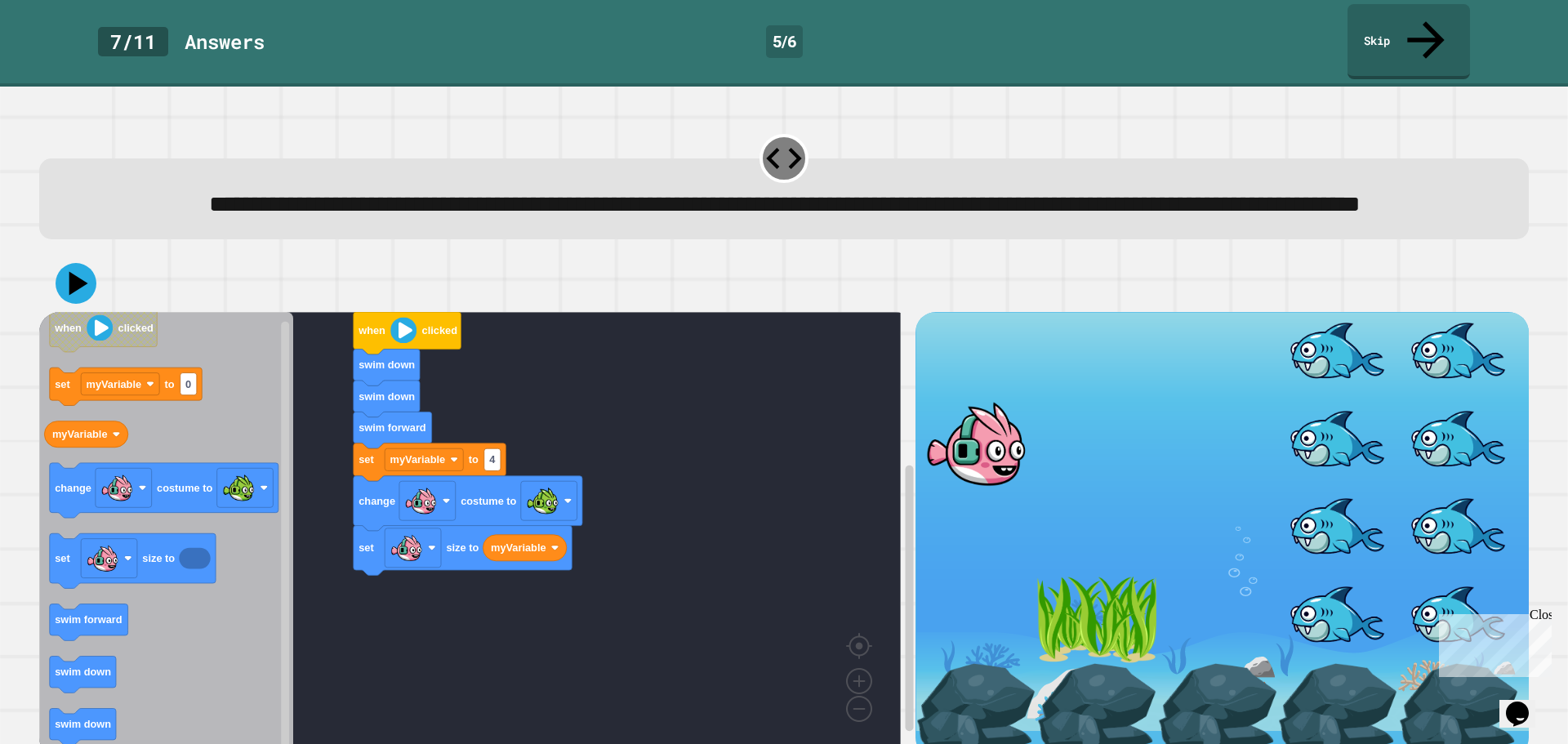
click at [103, 293] on div at bounding box center [784, 283] width 1489 height 57
click at [75, 288] on icon at bounding box center [78, 284] width 20 height 26
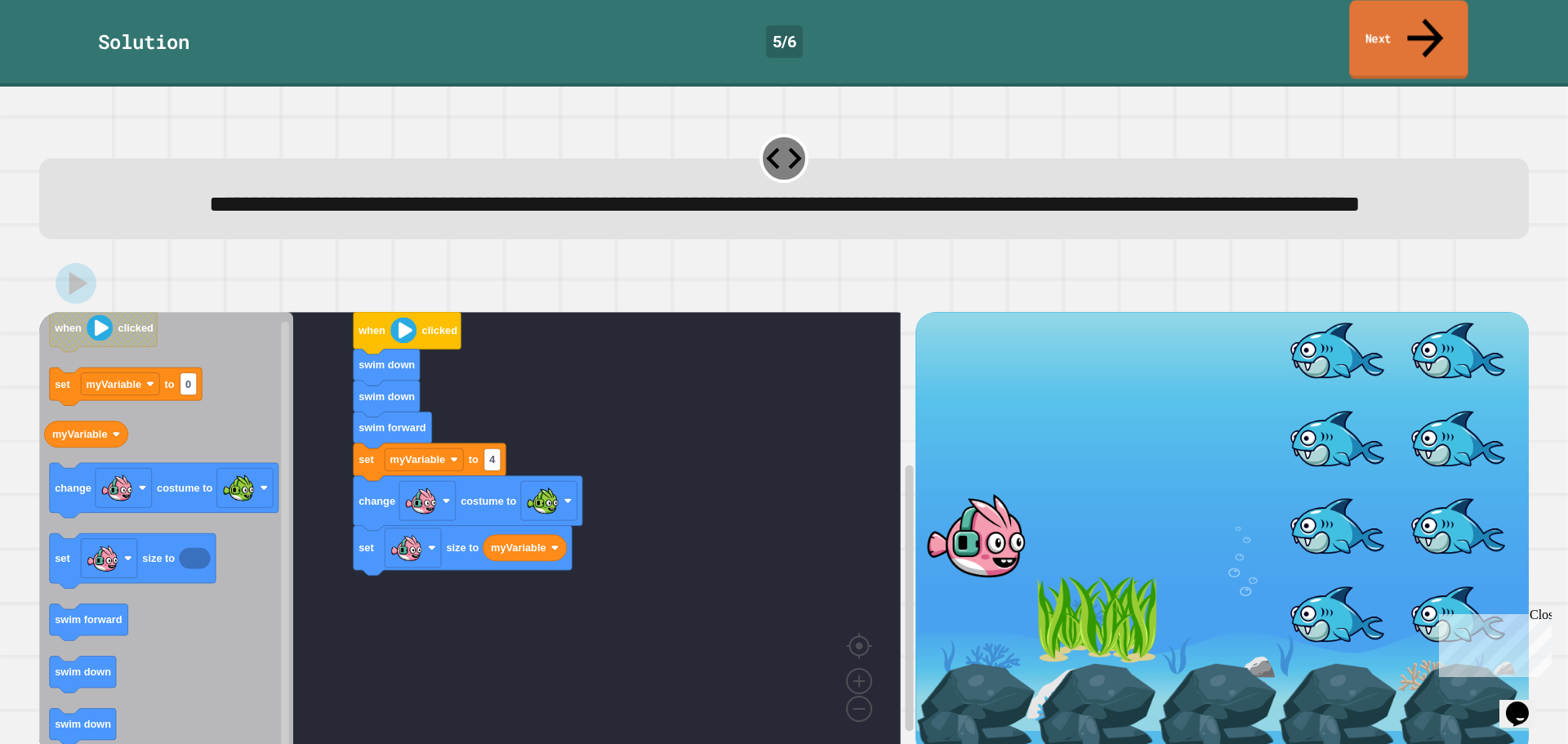
click at [1460, 28] on link "Next" at bounding box center [1408, 39] width 119 height 79
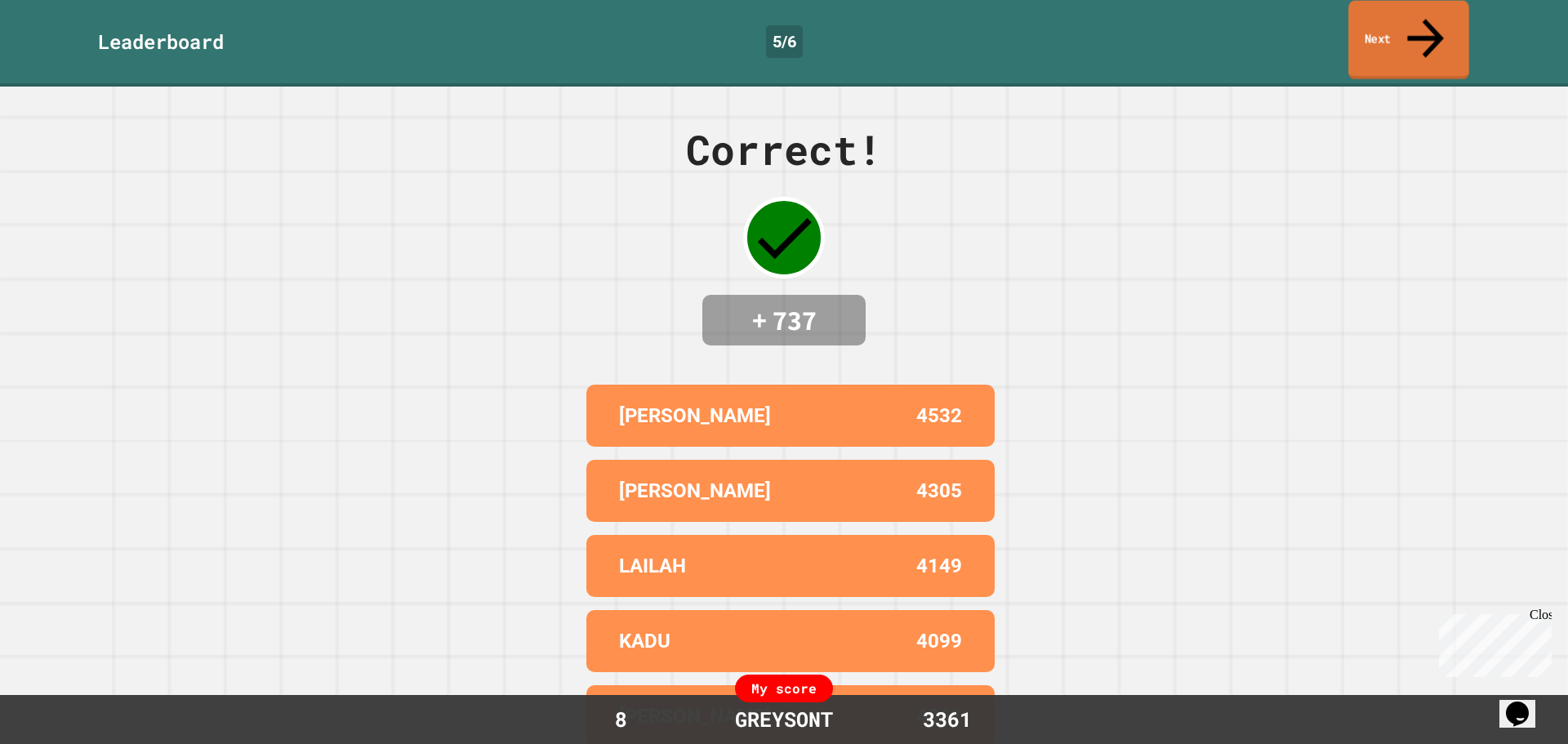
click at [1461, 29] on link "Next" at bounding box center [1409, 40] width 121 height 79
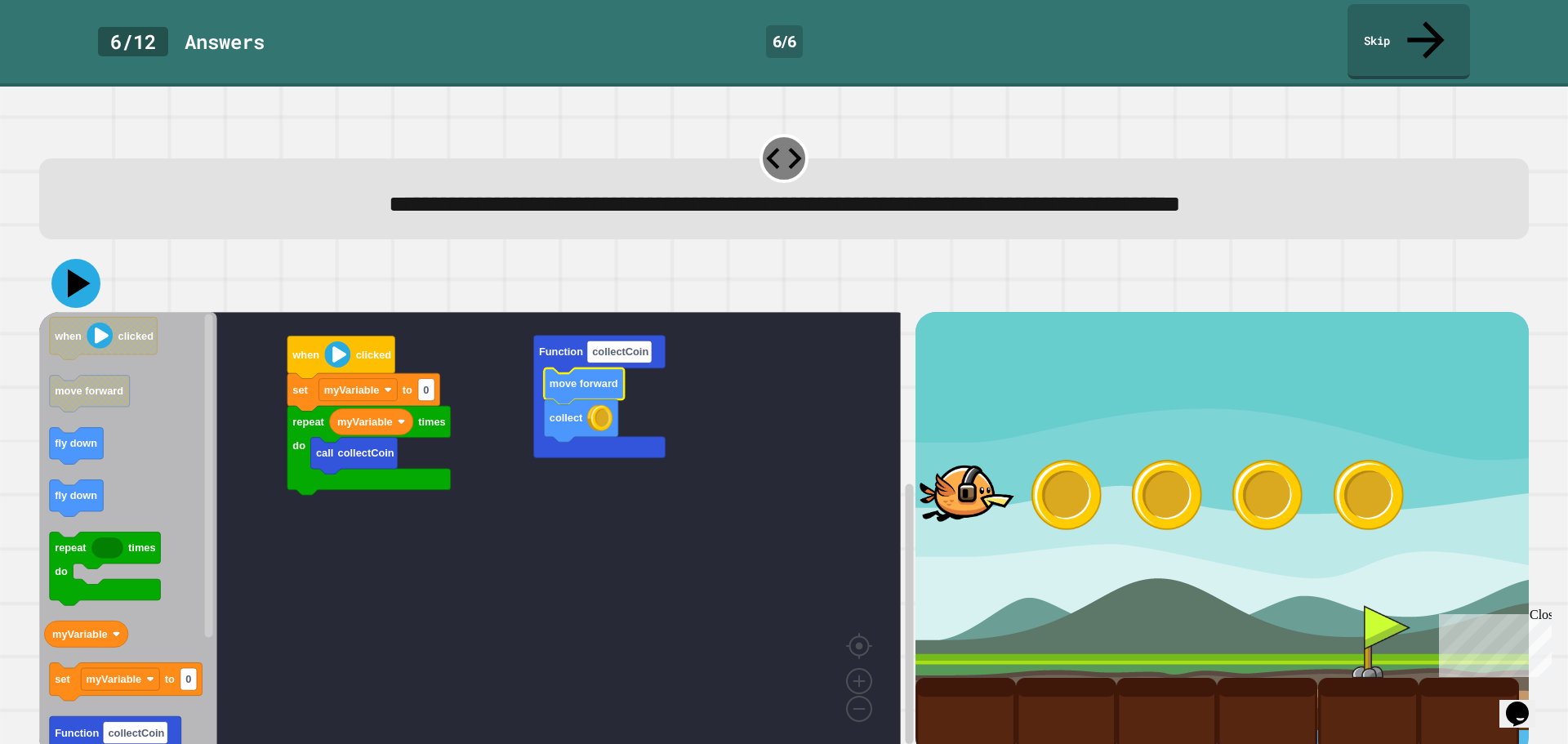
click at [85, 259] on icon at bounding box center [75, 282] width 49 height 49
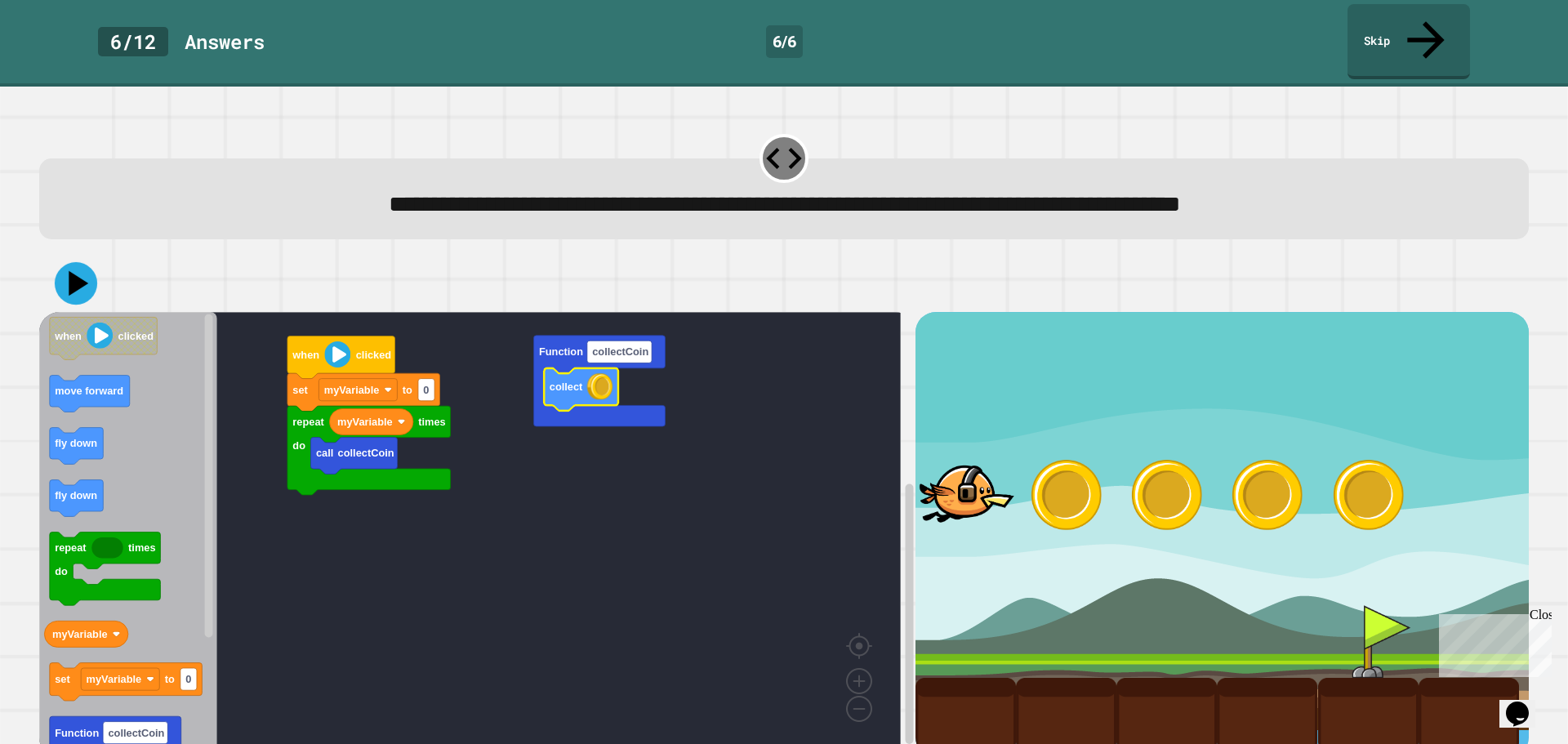
click at [76, 271] on icon at bounding box center [78, 283] width 20 height 25
type input "*"
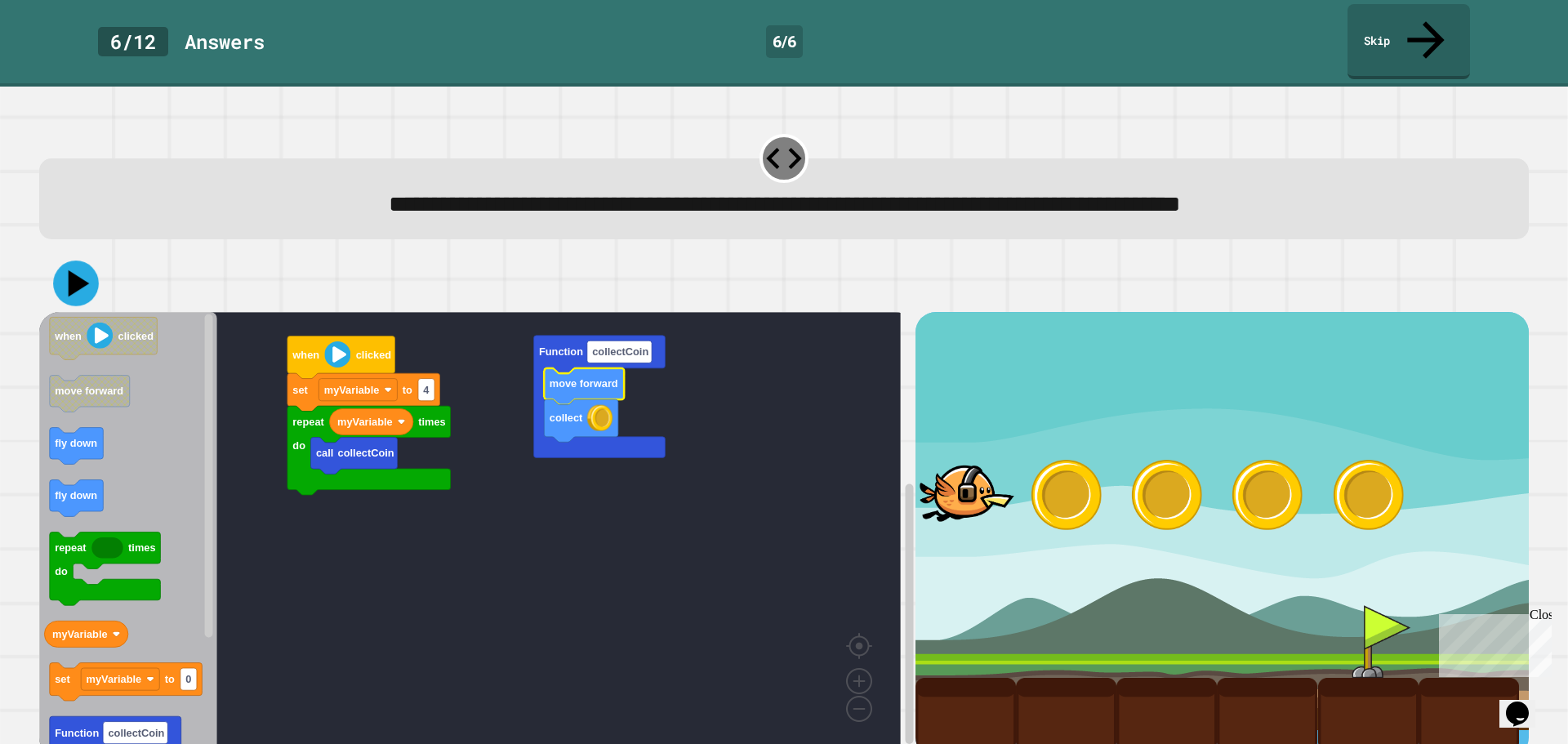
click at [69, 260] on icon at bounding box center [76, 283] width 46 height 46
click at [83, 259] on icon at bounding box center [75, 282] width 49 height 49
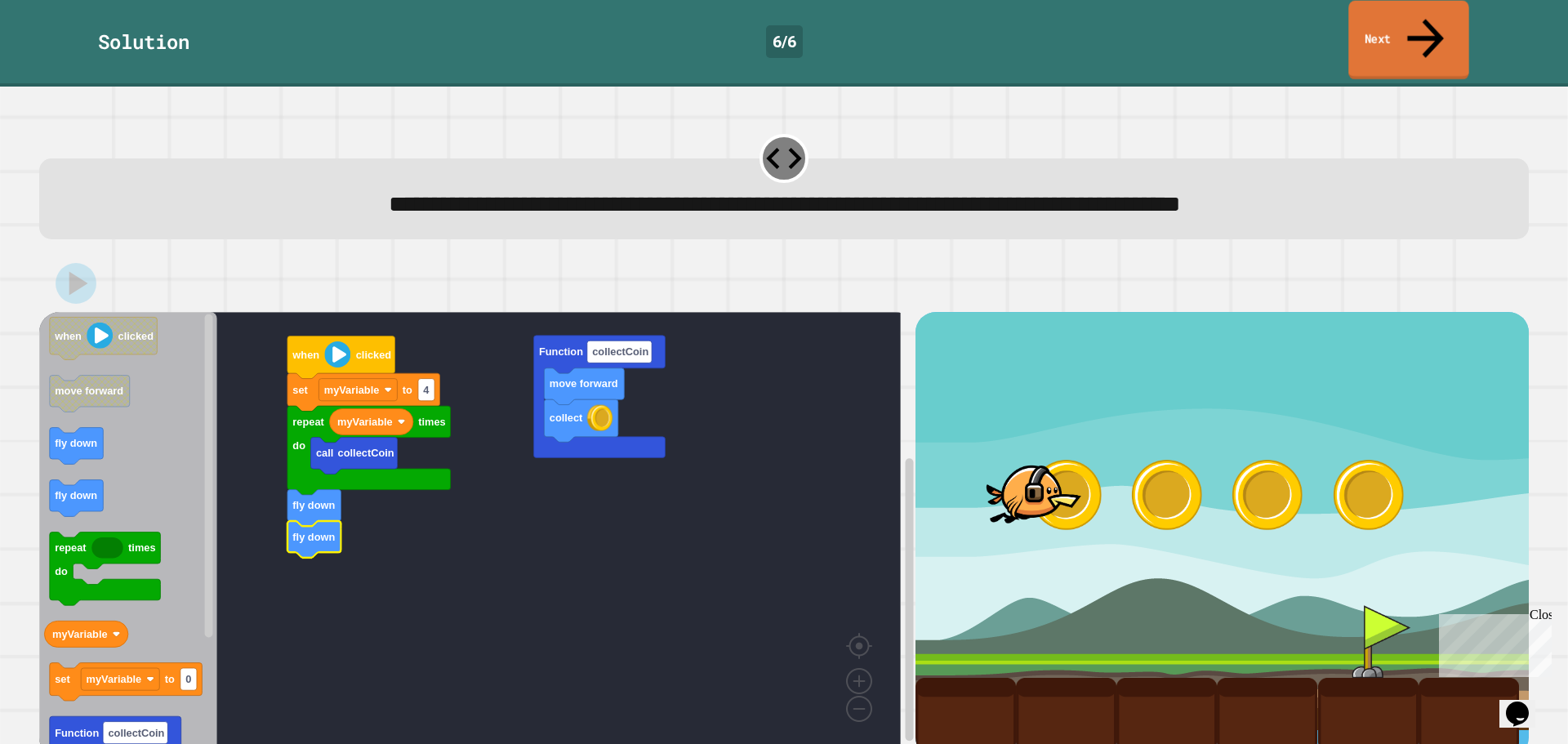
click at [1425, 26] on icon at bounding box center [1425, 38] width 55 height 58
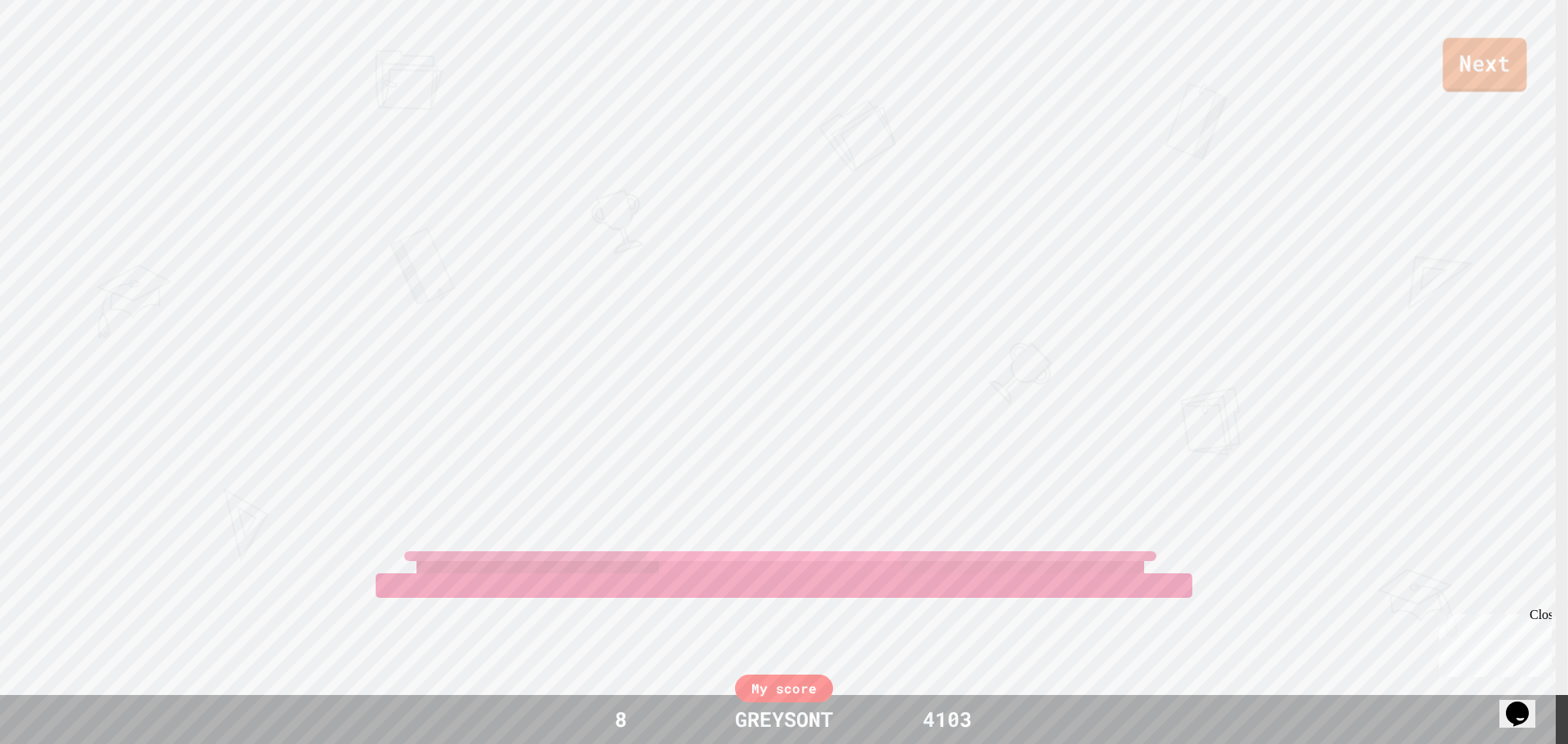
click at [1502, 49] on link "Next" at bounding box center [1485, 64] width 85 height 54
